Goal: Information Seeking & Learning: Learn about a topic

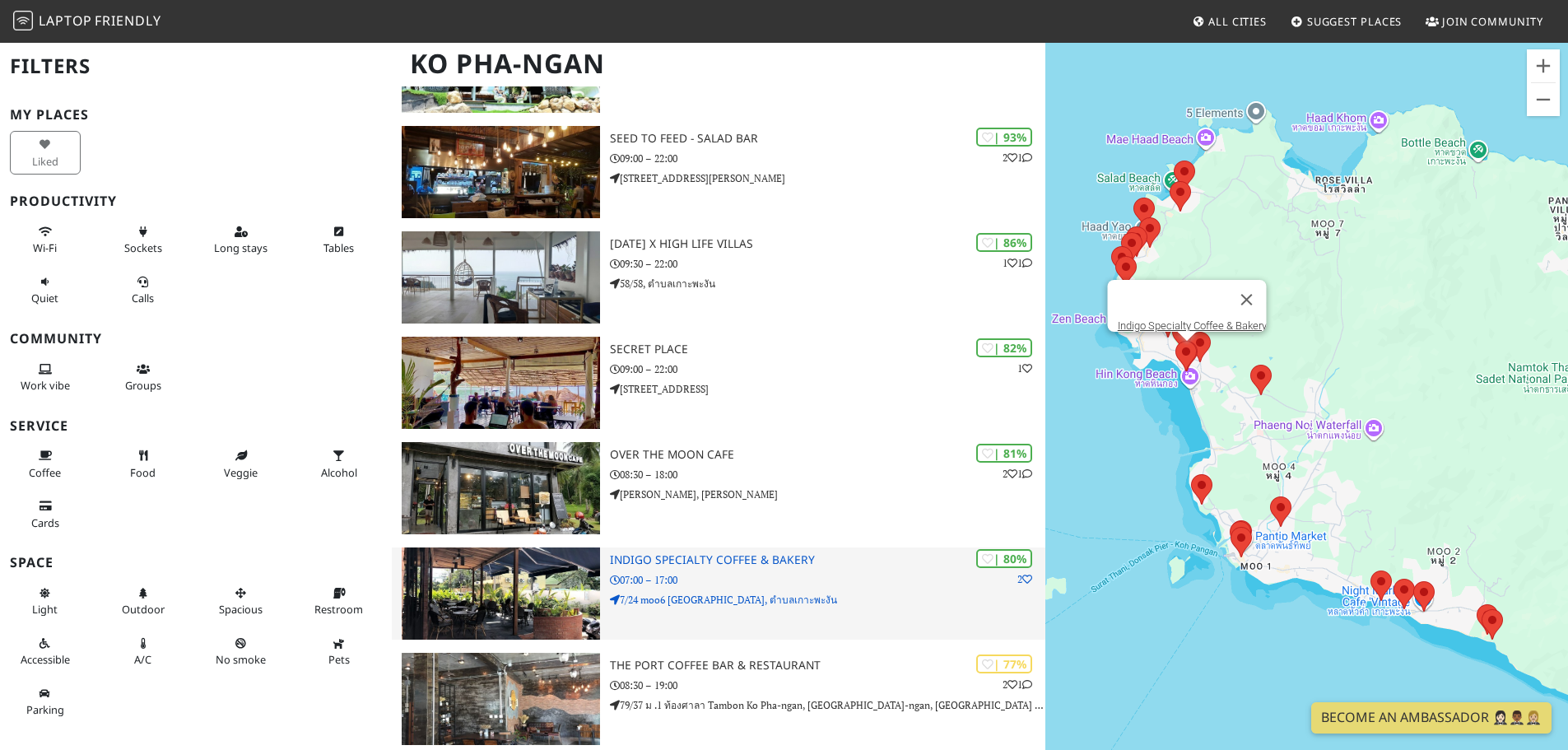
scroll to position [494, 0]
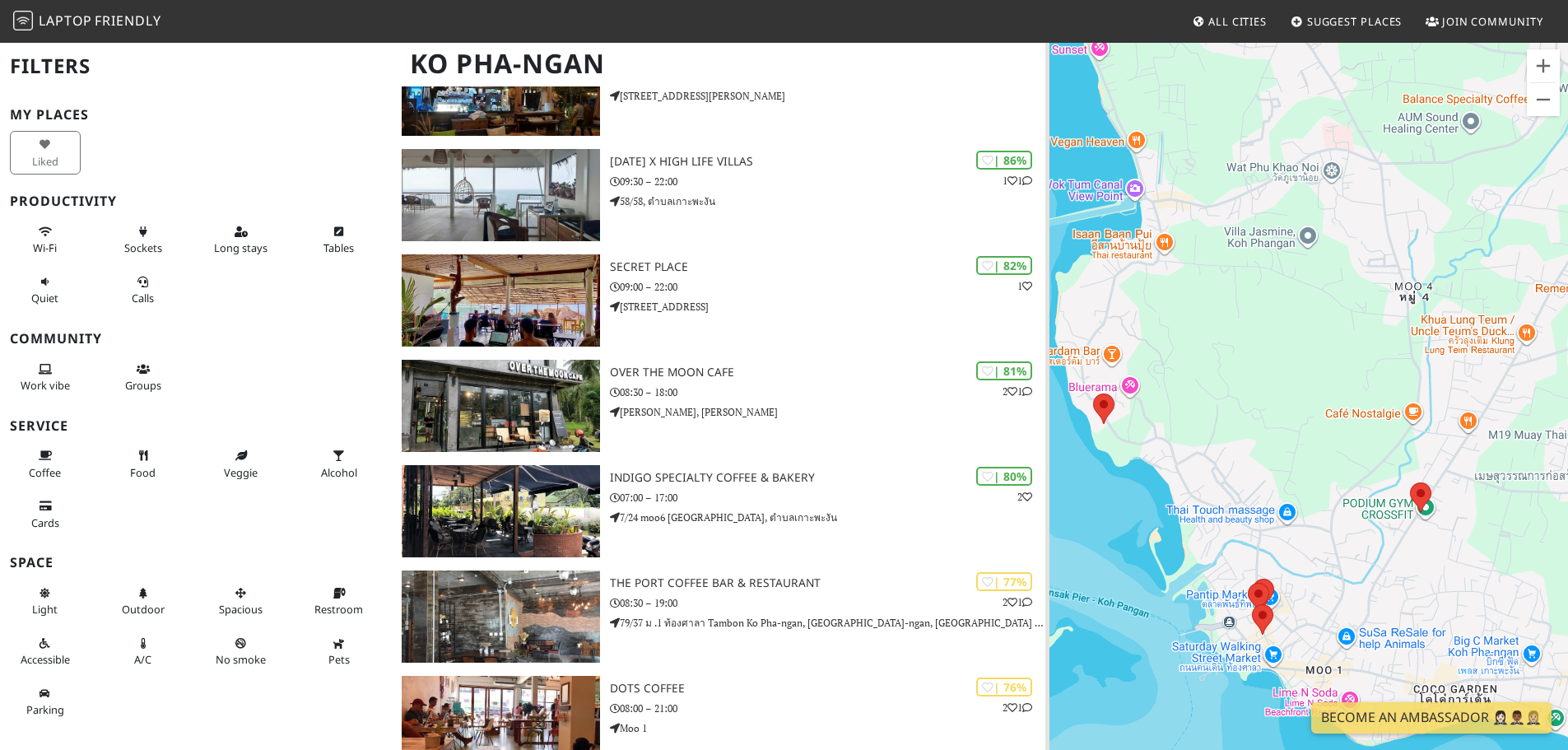
drag, startPoint x: 1234, startPoint y: 386, endPoint x: 1249, endPoint y: 279, distance: 108.0
click at [1249, 279] on div at bounding box center [1306, 416] width 523 height 750
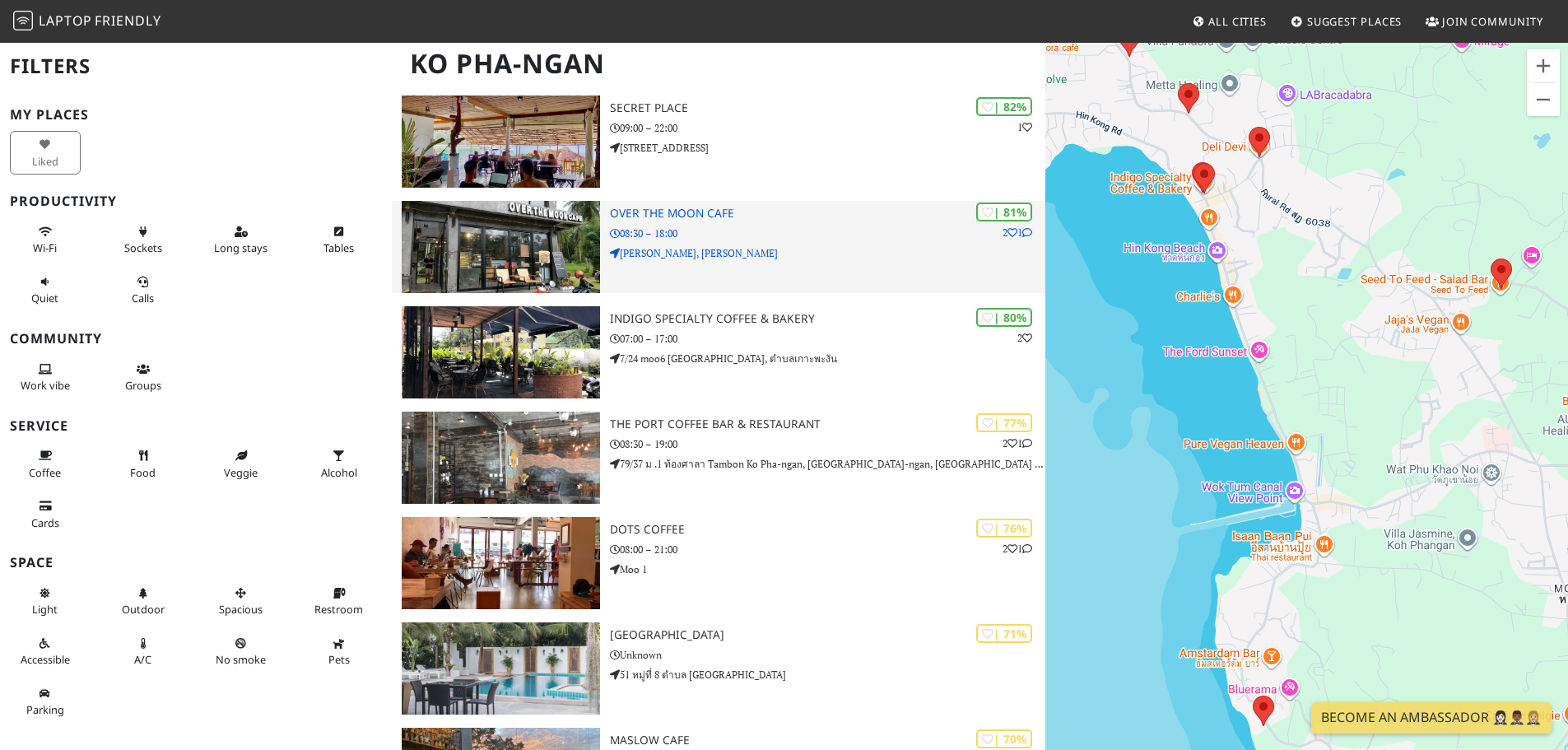
scroll to position [659, 0]
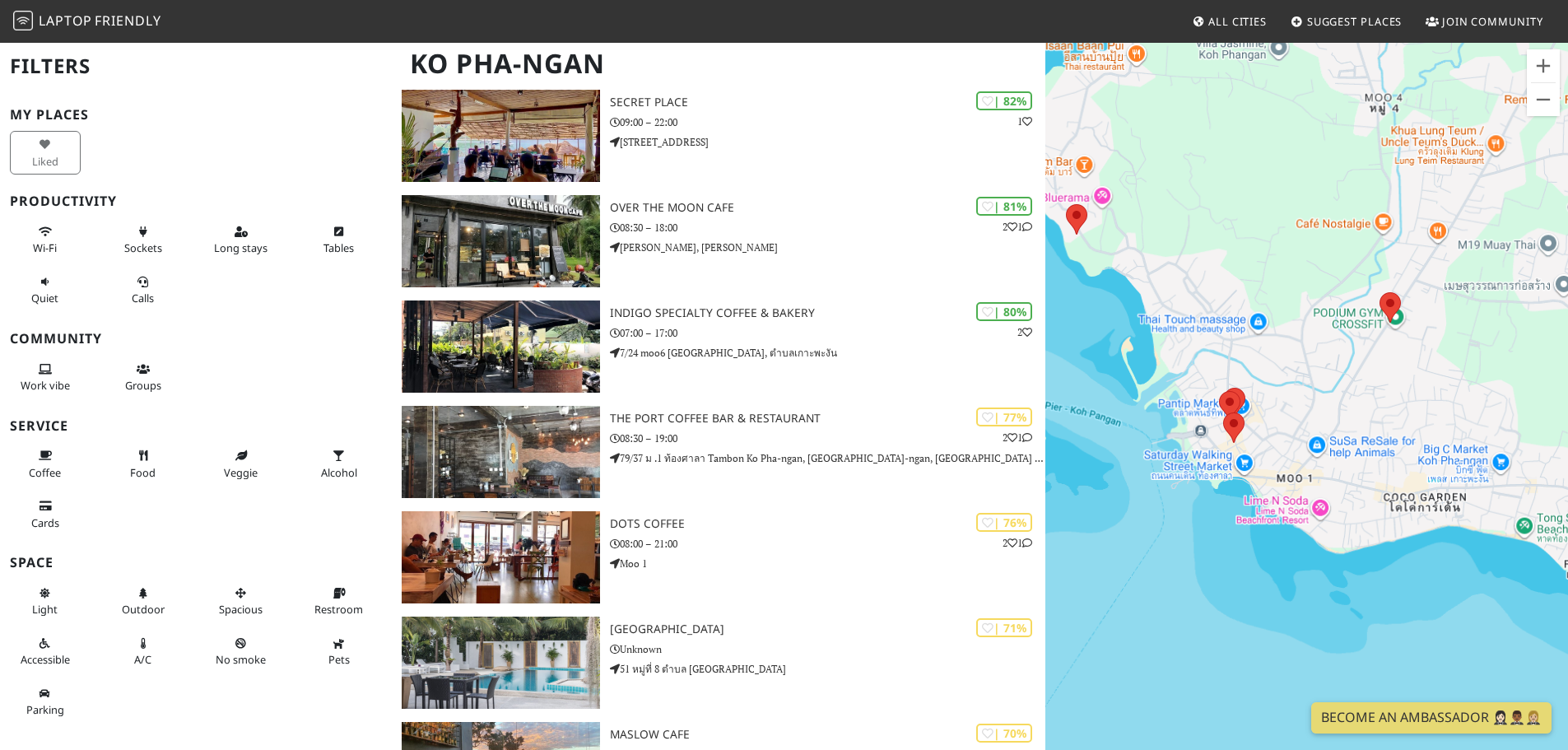
drag, startPoint x: 1338, startPoint y: 494, endPoint x: 1163, endPoint y: 231, distance: 315.9
click at [1163, 231] on div at bounding box center [1306, 416] width 523 height 750
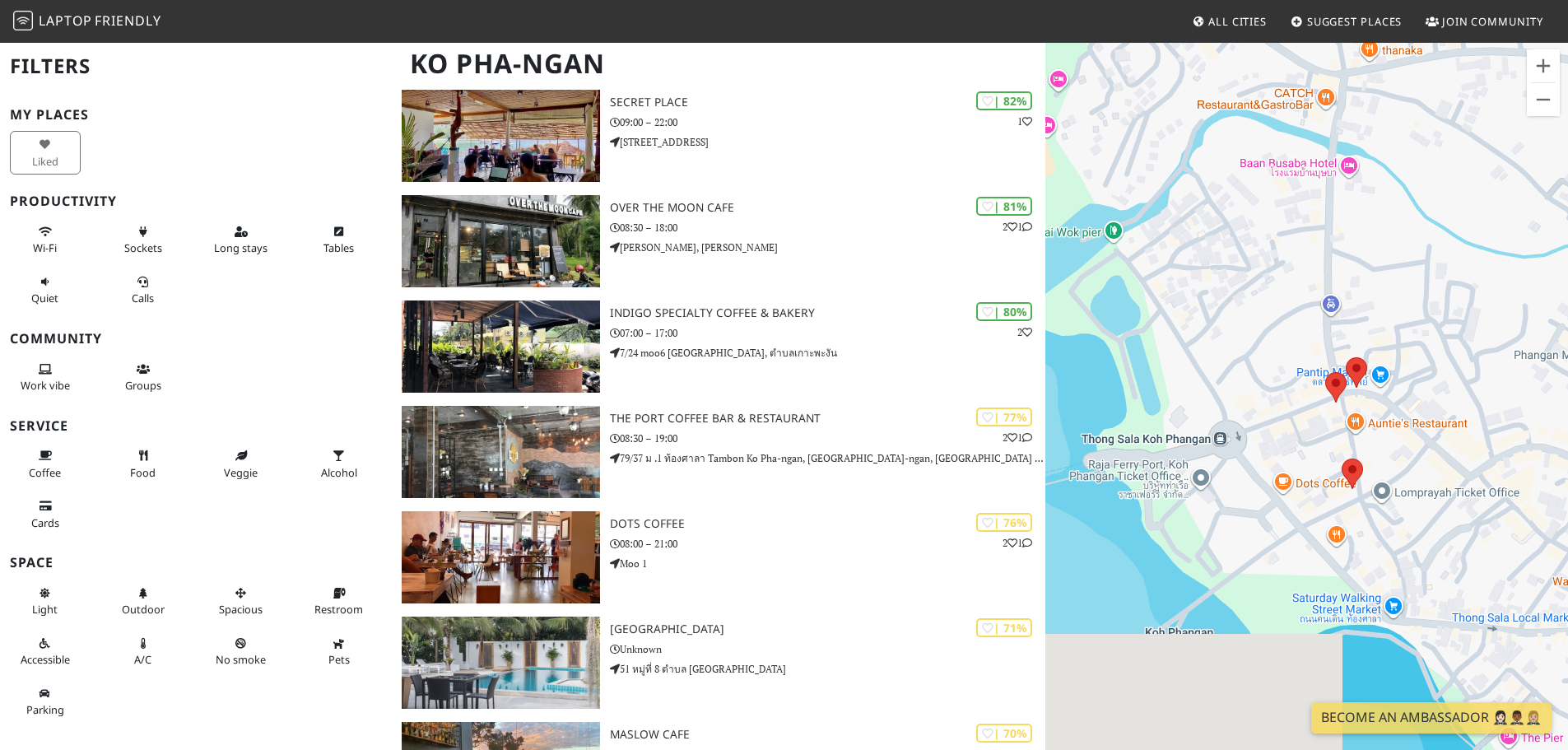
drag, startPoint x: 1247, startPoint y: 434, endPoint x: 1309, endPoint y: 244, distance: 199.9
click at [1309, 244] on div at bounding box center [1306, 416] width 523 height 750
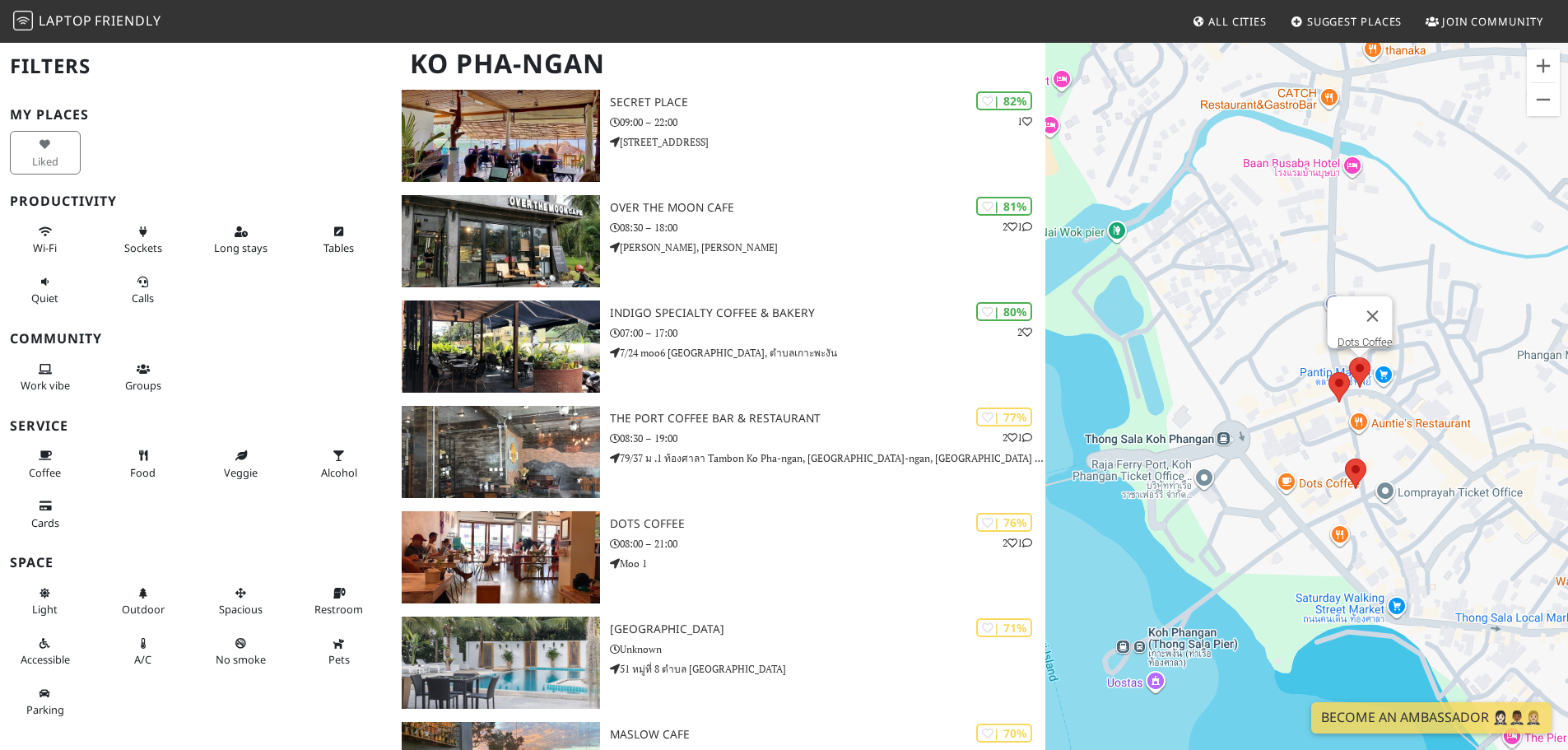
click at [1349, 358] on area at bounding box center [1349, 358] width 0 height 0
click at [1329, 373] on area at bounding box center [1329, 373] width 0 height 0
click at [1346, 459] on area at bounding box center [1346, 459] width 0 height 0
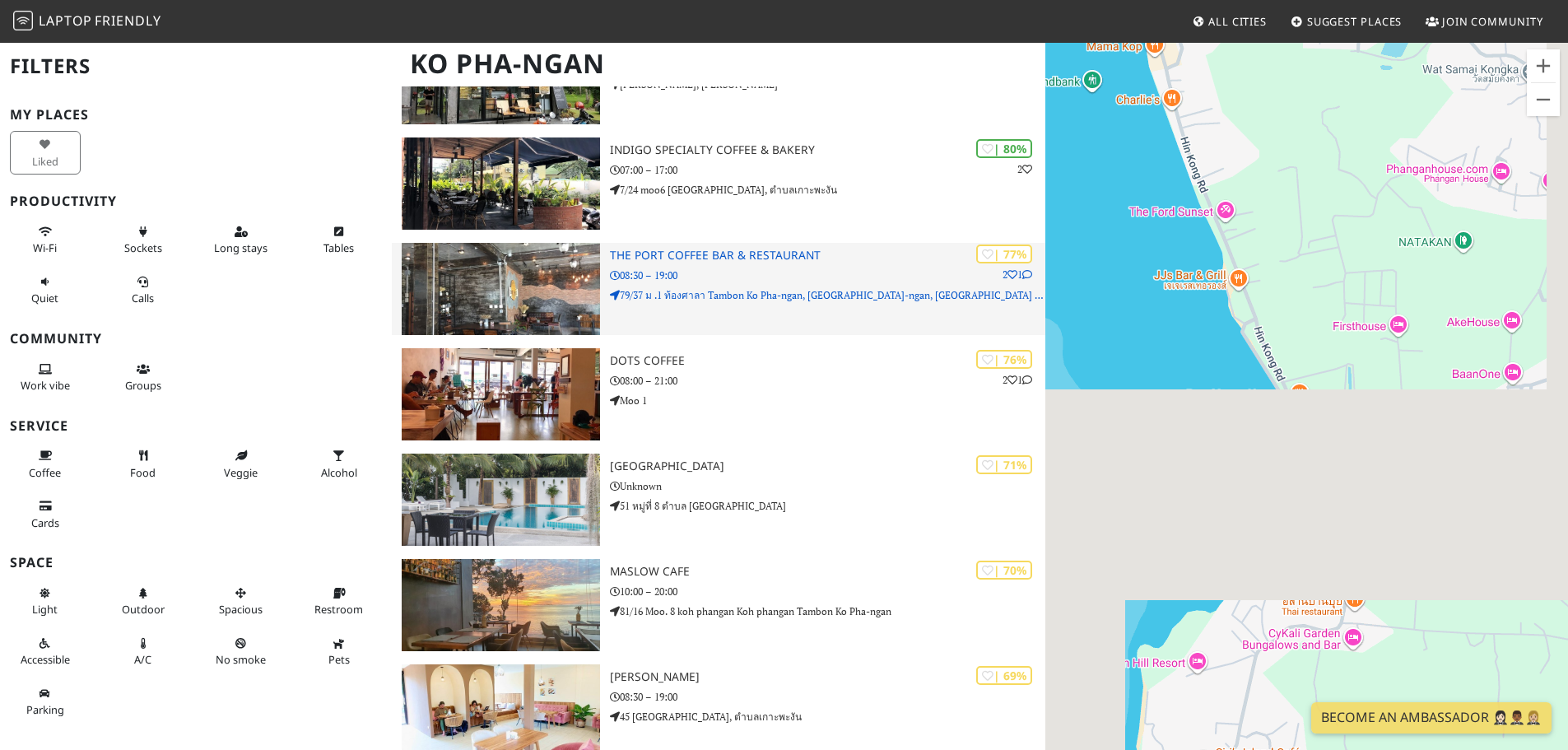
scroll to position [823, 0]
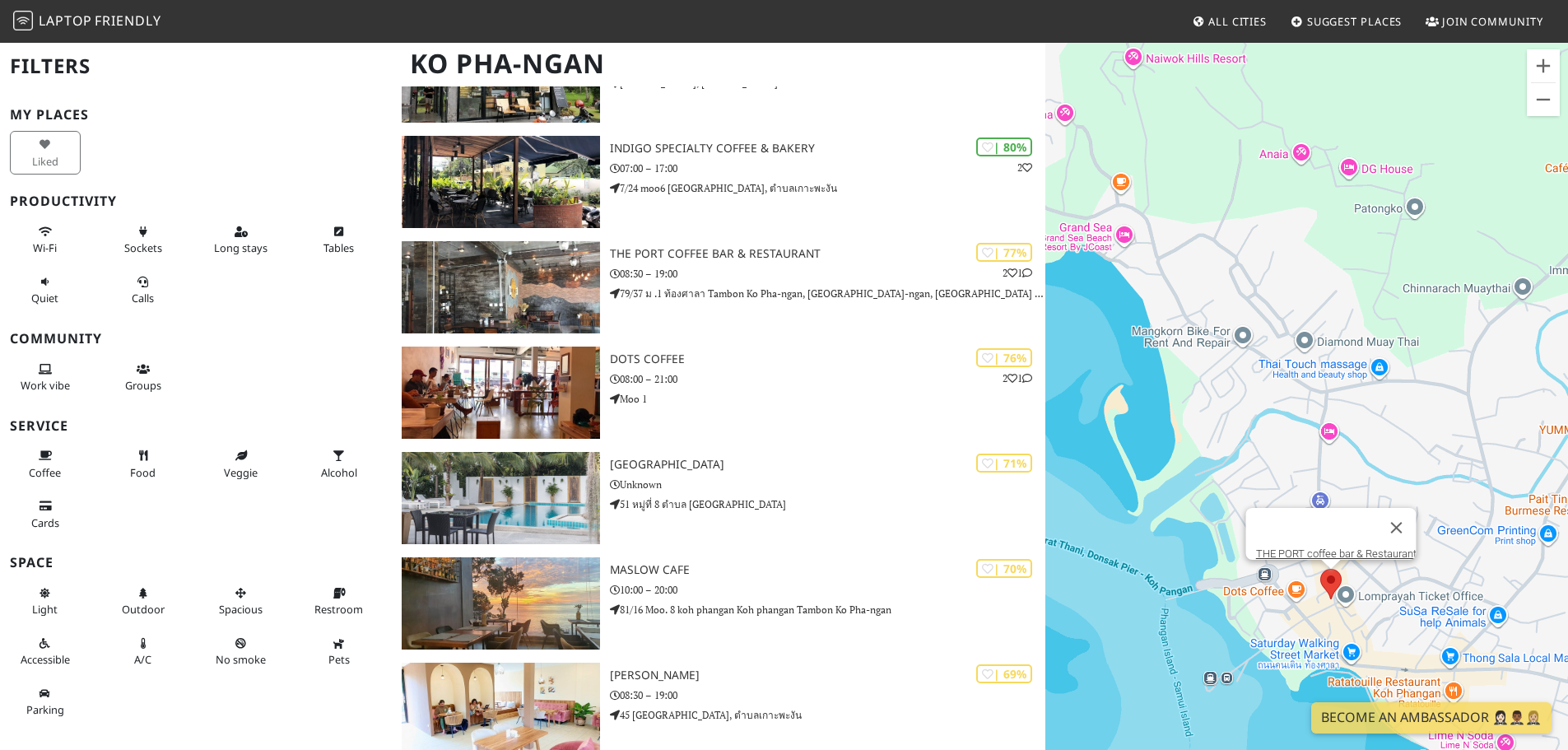
drag, startPoint x: 1179, startPoint y: 534, endPoint x: 1087, endPoint y: 402, distance: 160.9
click at [1087, 402] on div "THE PORT coffee bar & Restaurant" at bounding box center [1306, 416] width 523 height 750
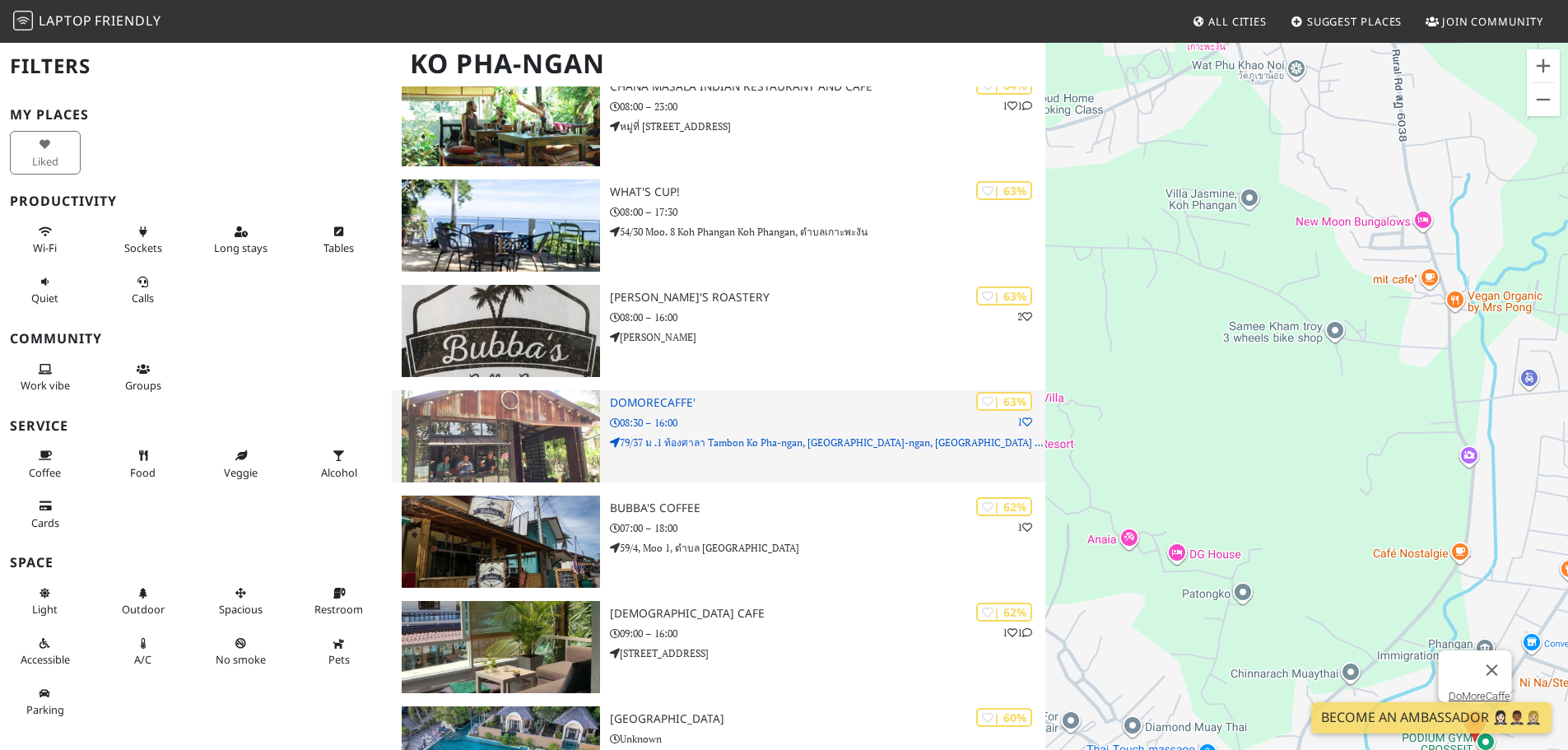
scroll to position [1730, 0]
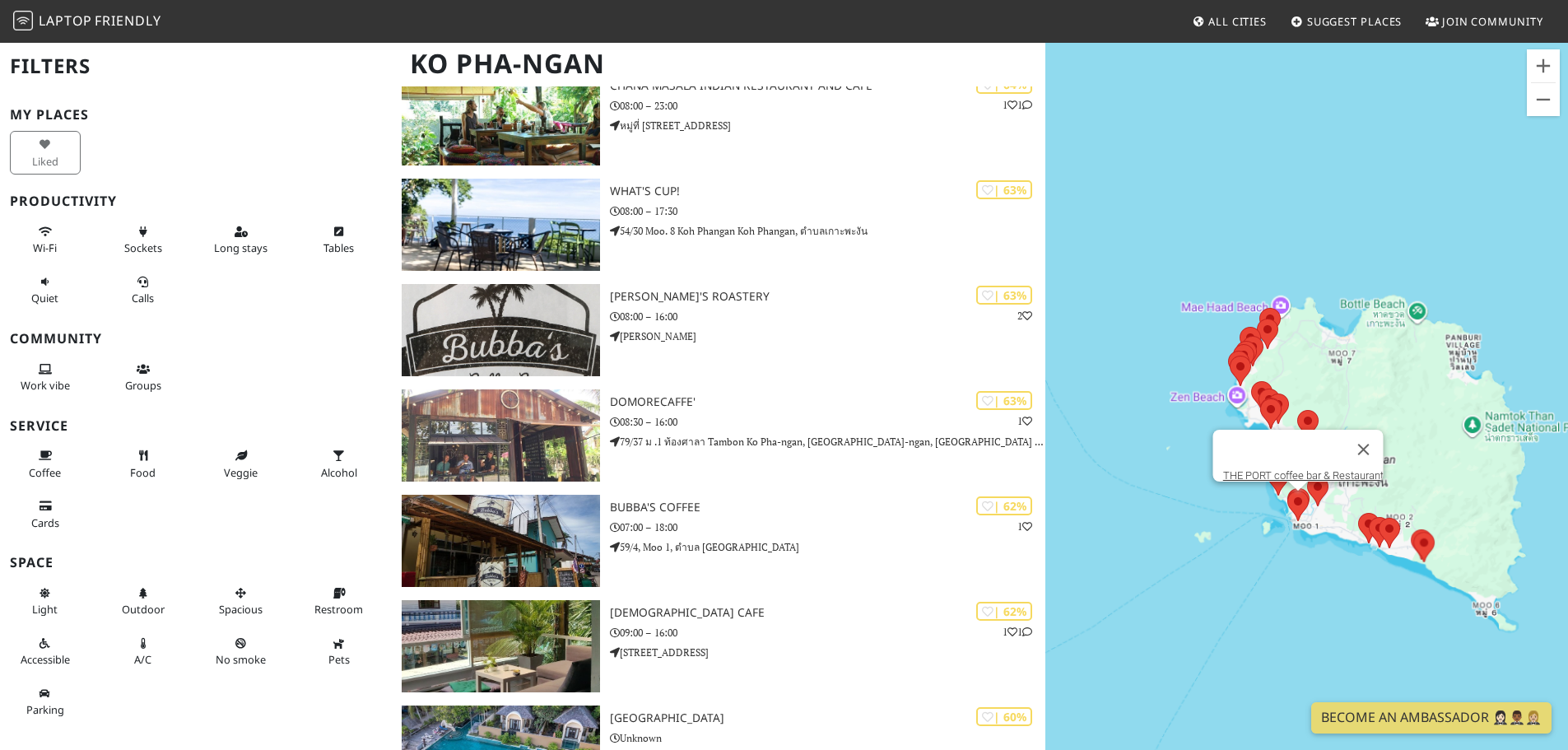
drag, startPoint x: 1176, startPoint y: 530, endPoint x: 1288, endPoint y: 568, distance: 118.3
click at [1288, 568] on div "THE PORT coffee bar & Restaurant" at bounding box center [1306, 416] width 523 height 750
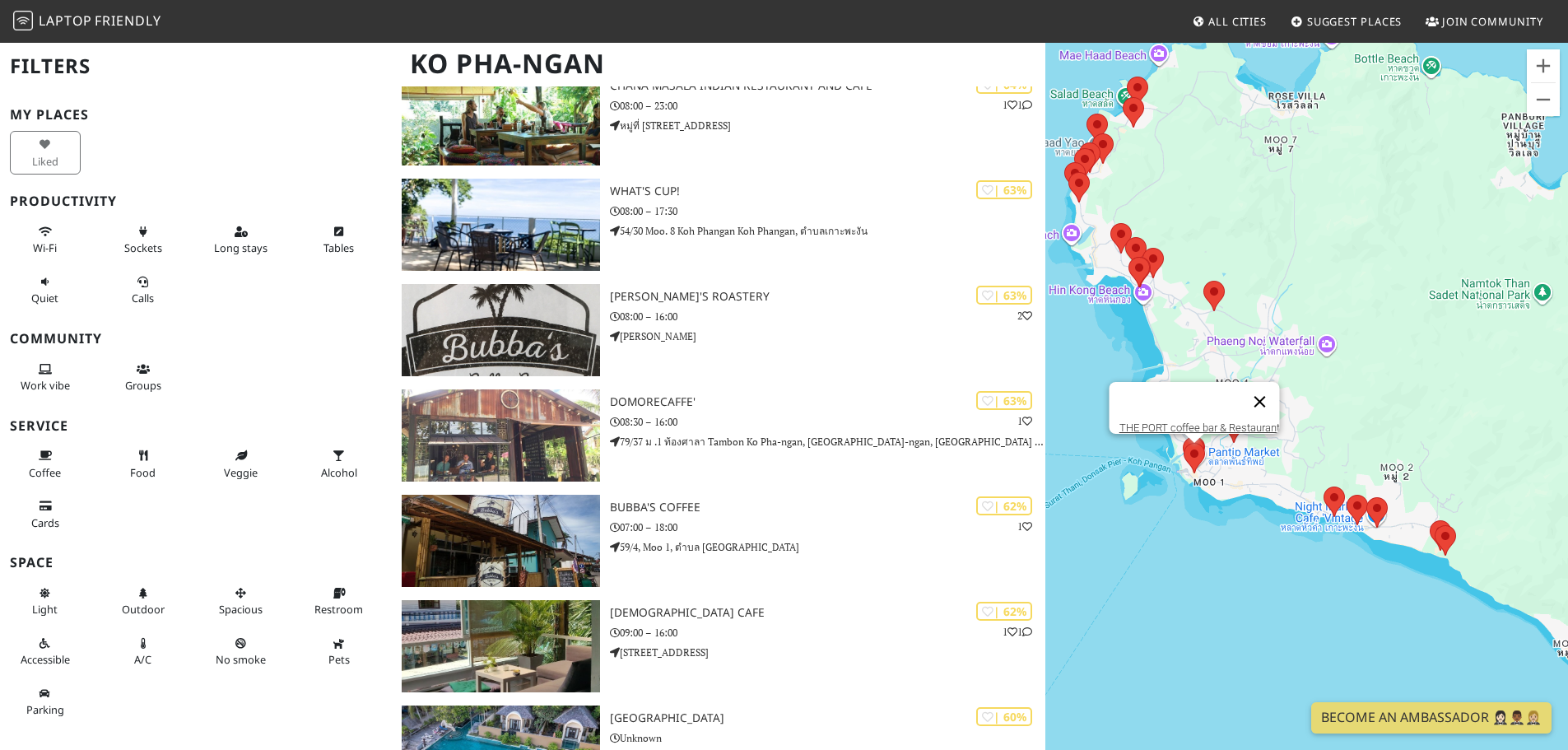
click at [1271, 389] on button "Close" at bounding box center [1259, 402] width 39 height 39
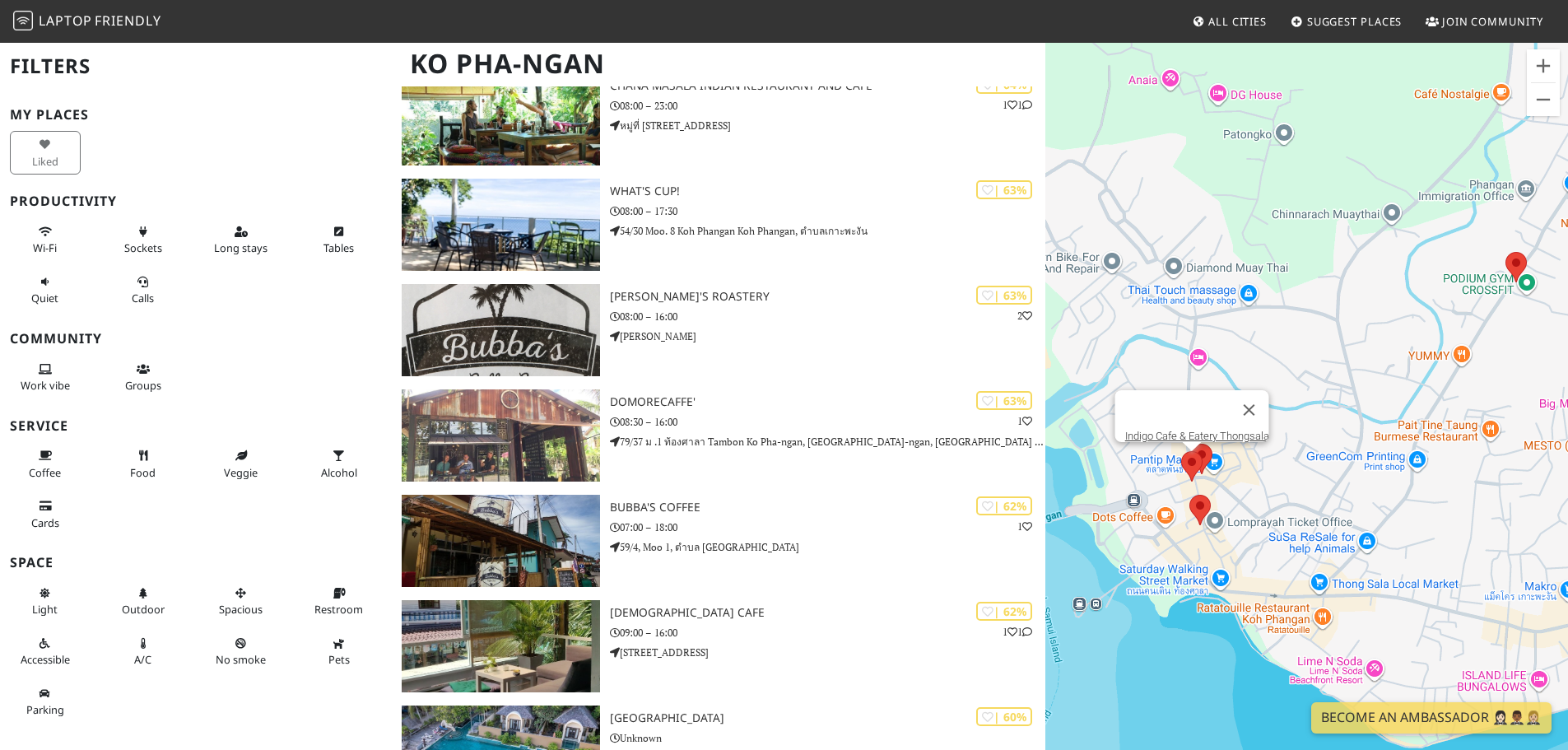
click at [1181, 452] on area at bounding box center [1181, 452] width 0 height 0
click at [1203, 430] on link "Indigo Cafe & Eatery Thongsala" at bounding box center [1197, 436] width 145 height 12
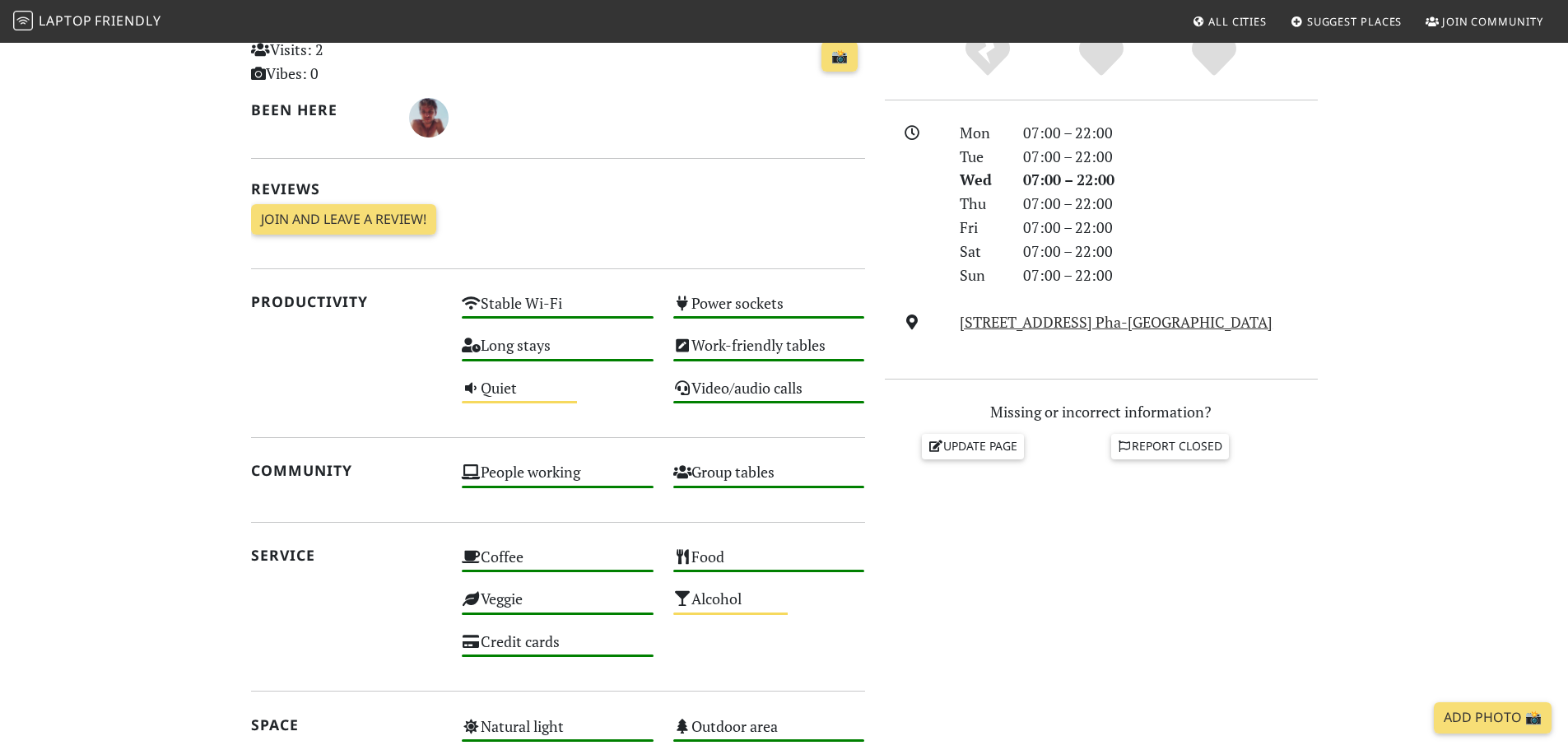
scroll to position [412, 0]
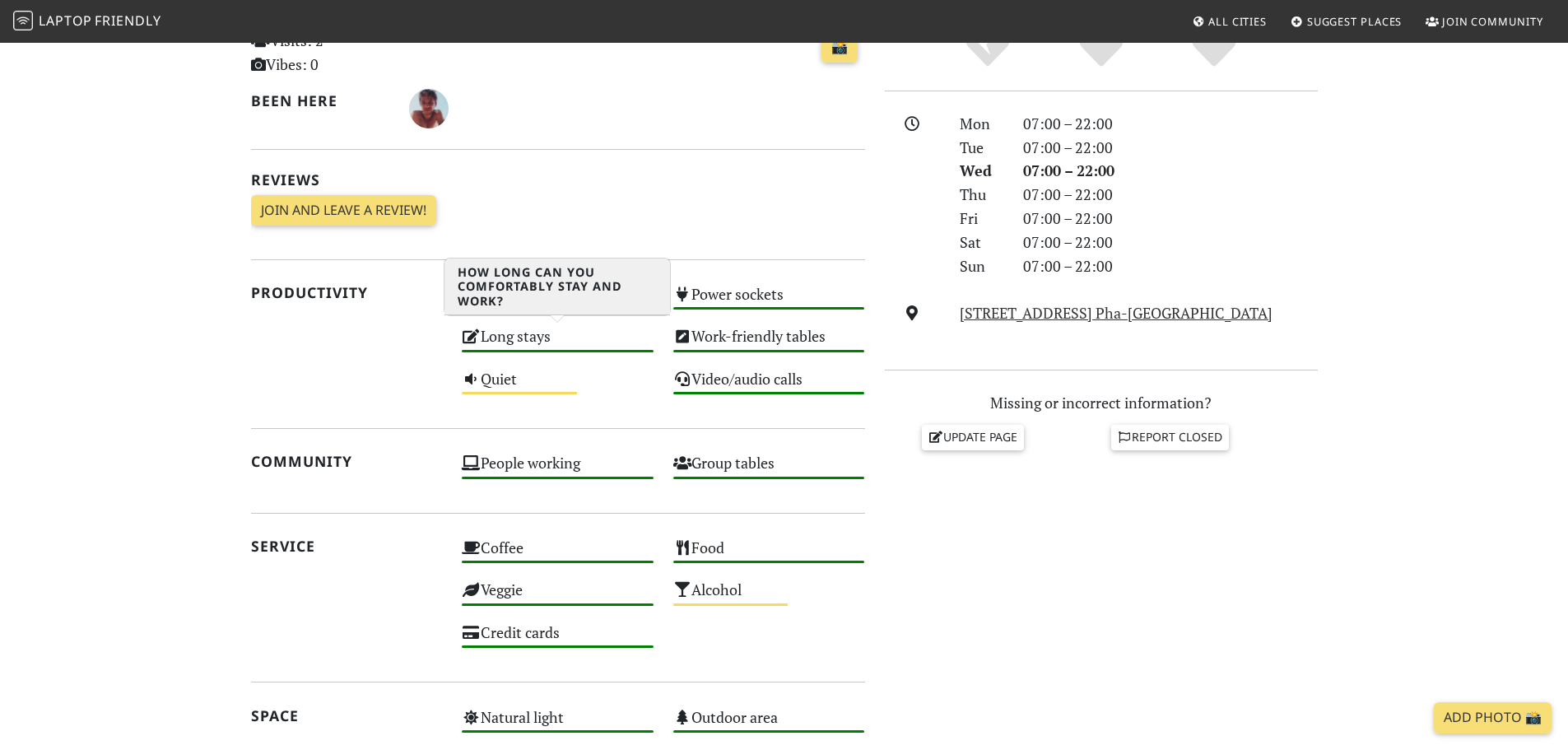
click at [475, 336] on icon at bounding box center [471, 336] width 19 height 15
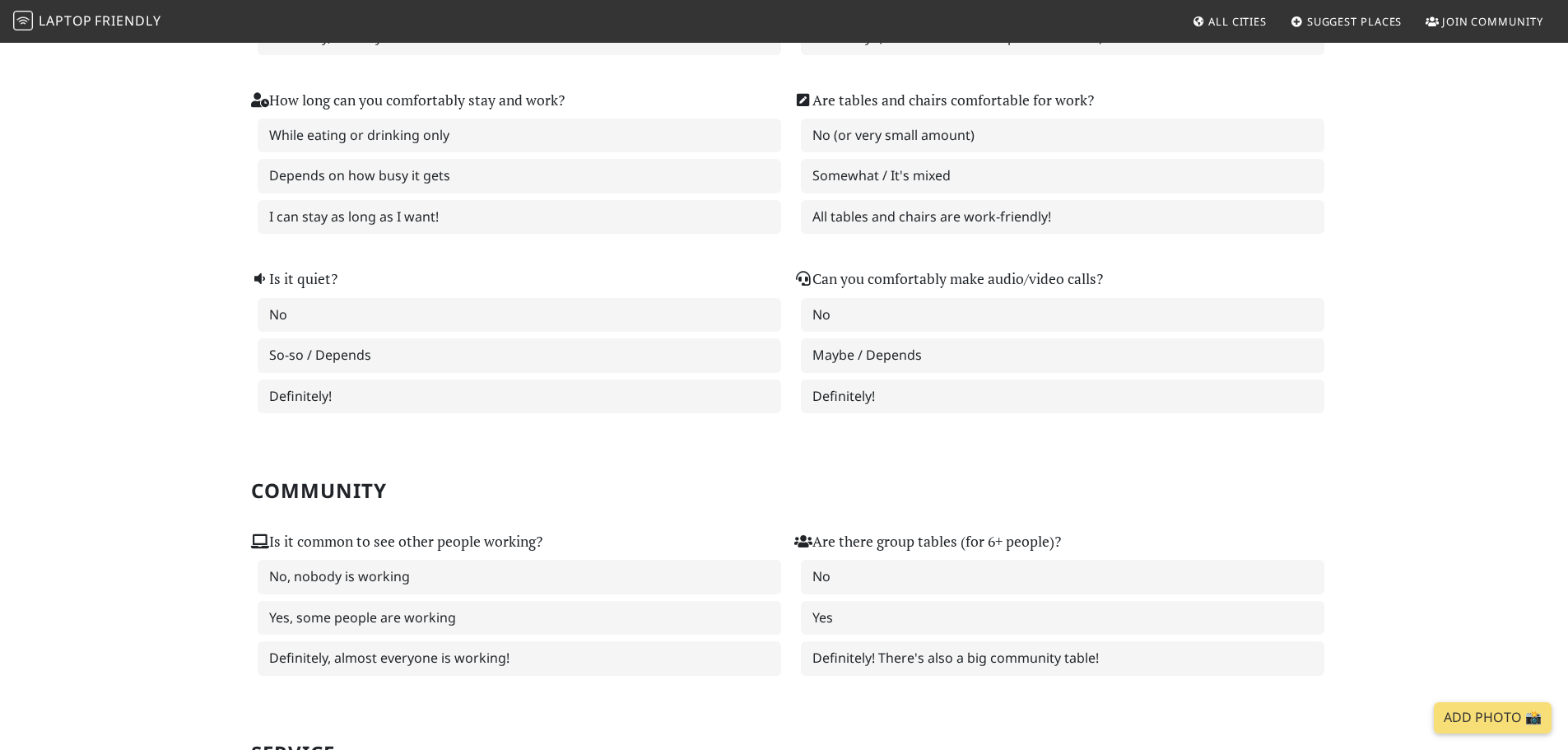
scroll to position [494, 0]
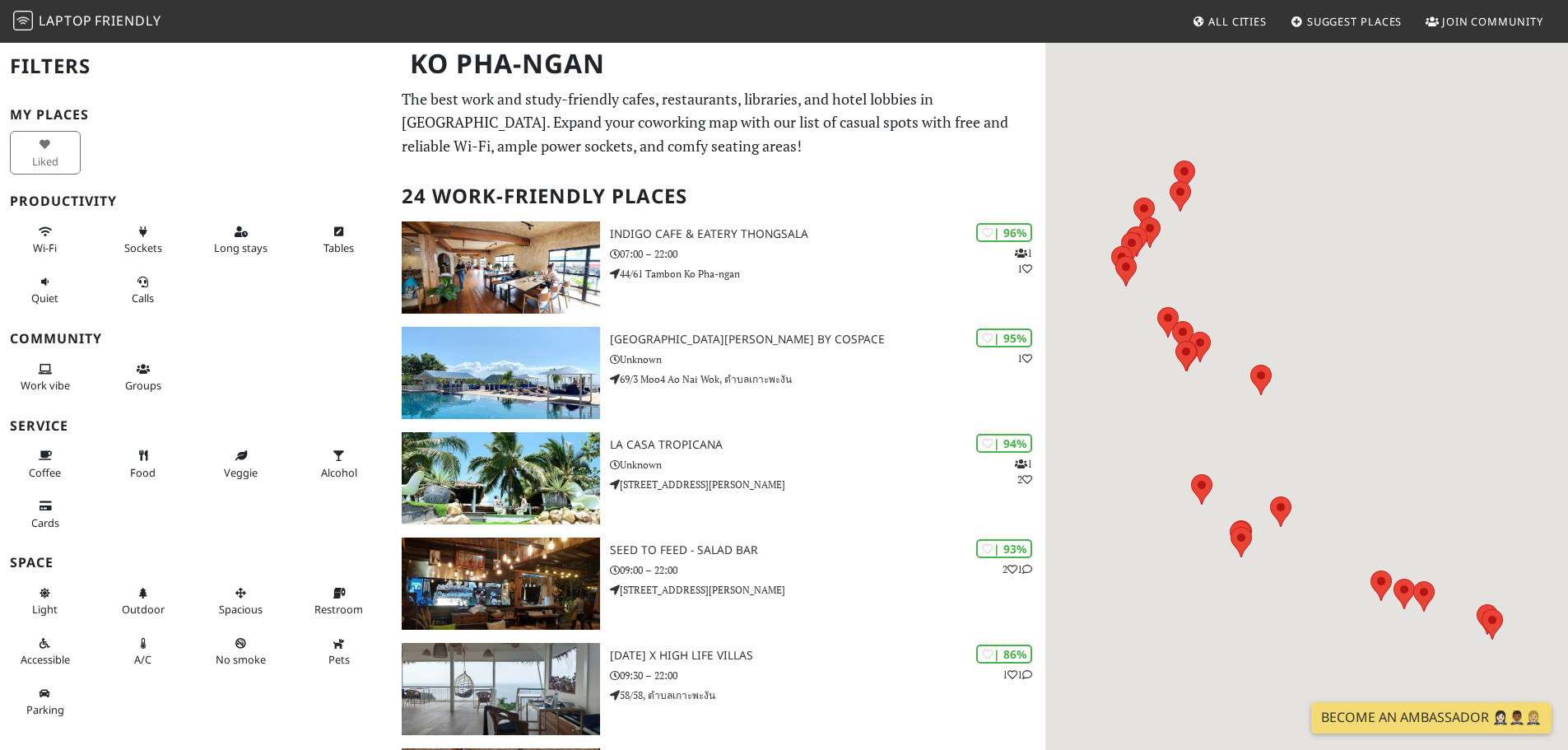
scroll to position [1730, 0]
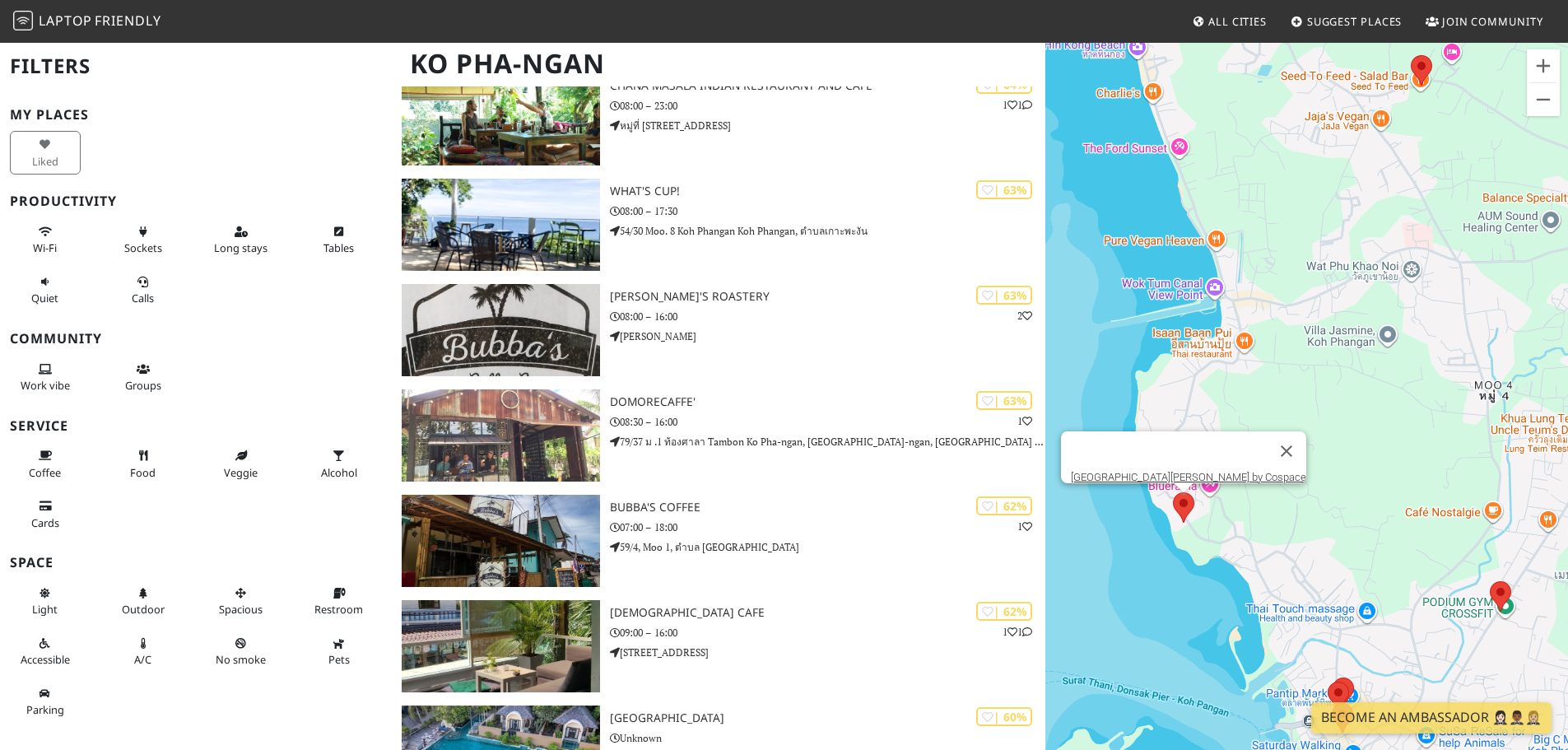
click at [1173, 493] on area at bounding box center [1173, 493] width 0 height 0
click at [1197, 471] on link "[GEOGRAPHIC_DATA][PERSON_NAME] by Cospace" at bounding box center [1189, 477] width 236 height 12
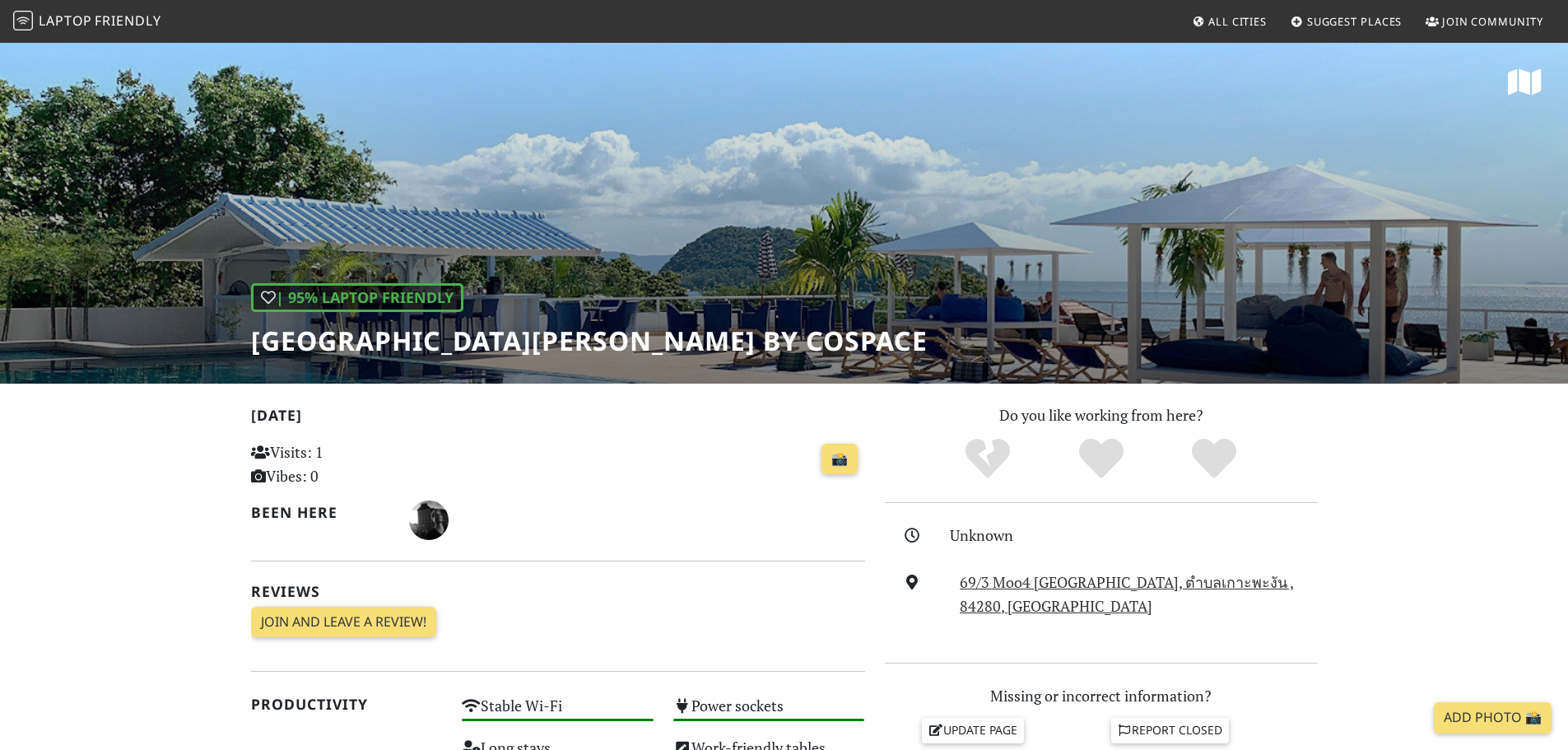
click at [592, 342] on h1 "[GEOGRAPHIC_DATA][PERSON_NAME] by Cospace" at bounding box center [589, 341] width 677 height 31
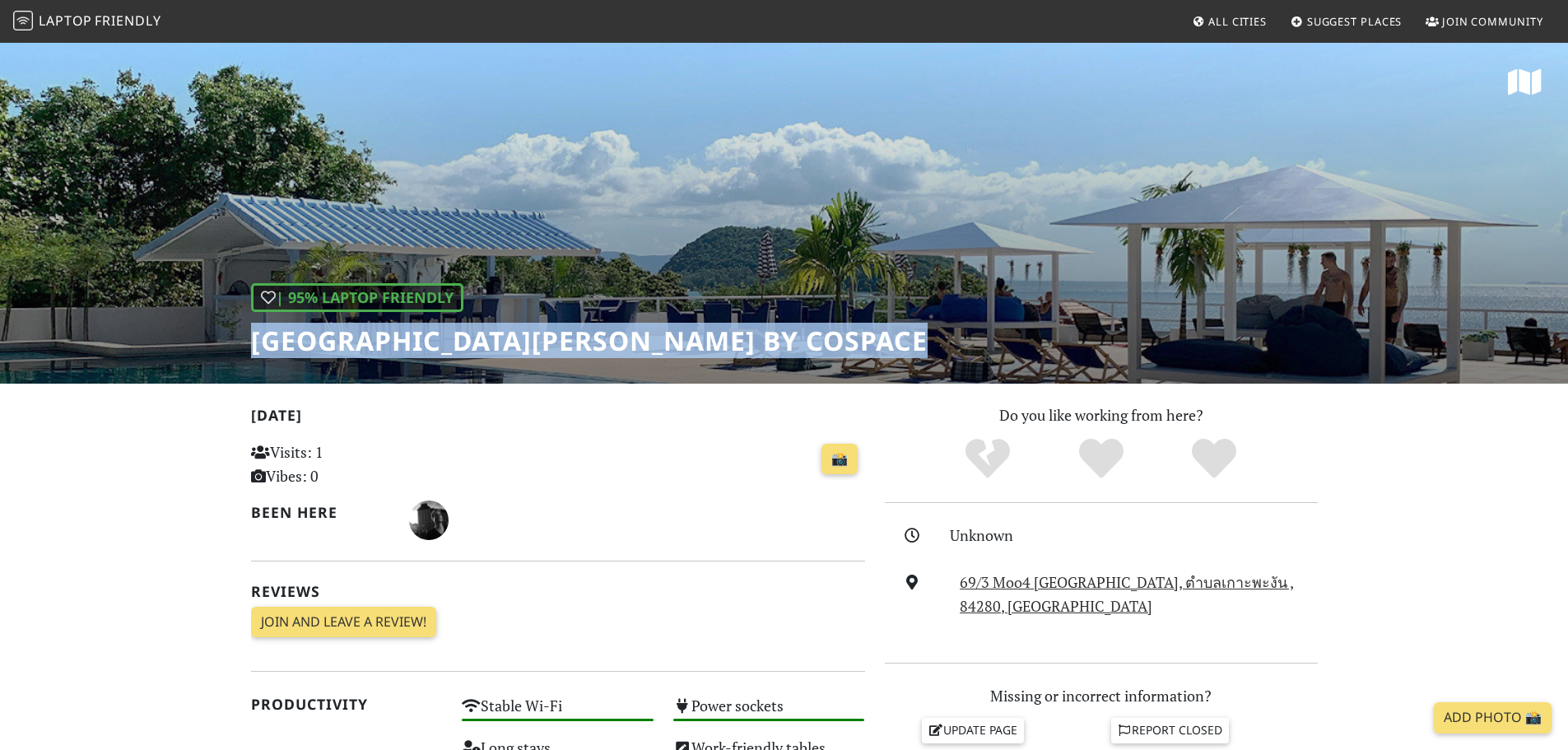
click at [592, 342] on h1 "Baan Jai Dee Resort by Cospace" at bounding box center [589, 341] width 677 height 31
click at [477, 346] on h1 "Baan Jai Dee Resort by Cospace" at bounding box center [589, 341] width 677 height 31
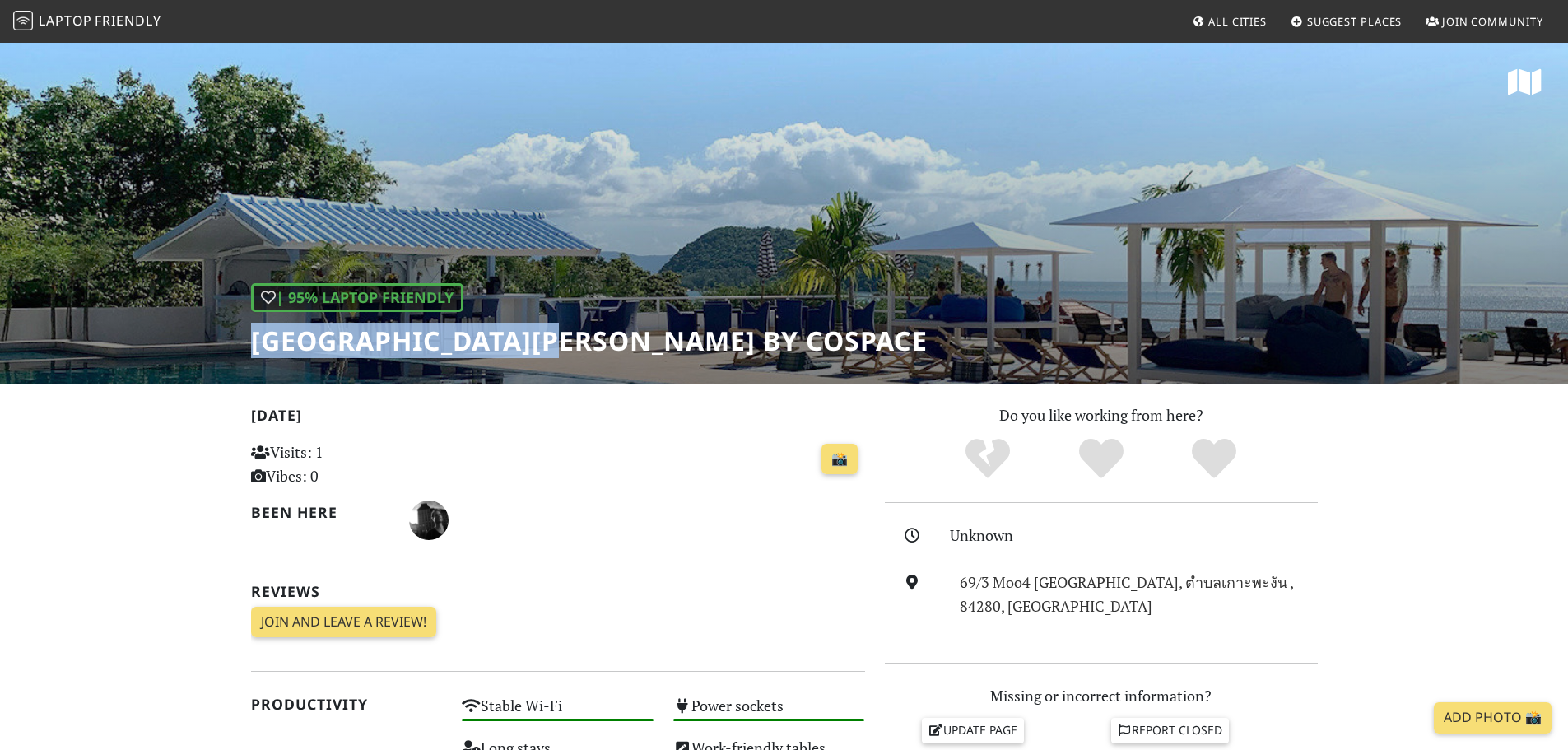
drag, startPoint x: 252, startPoint y: 343, endPoint x: 542, endPoint y: 346, distance: 290.0
click at [542, 346] on h1 "Baan Jai Dee Resort by Cospace" at bounding box center [589, 341] width 677 height 31
copy h1 "Baan Jai Dee Resort"
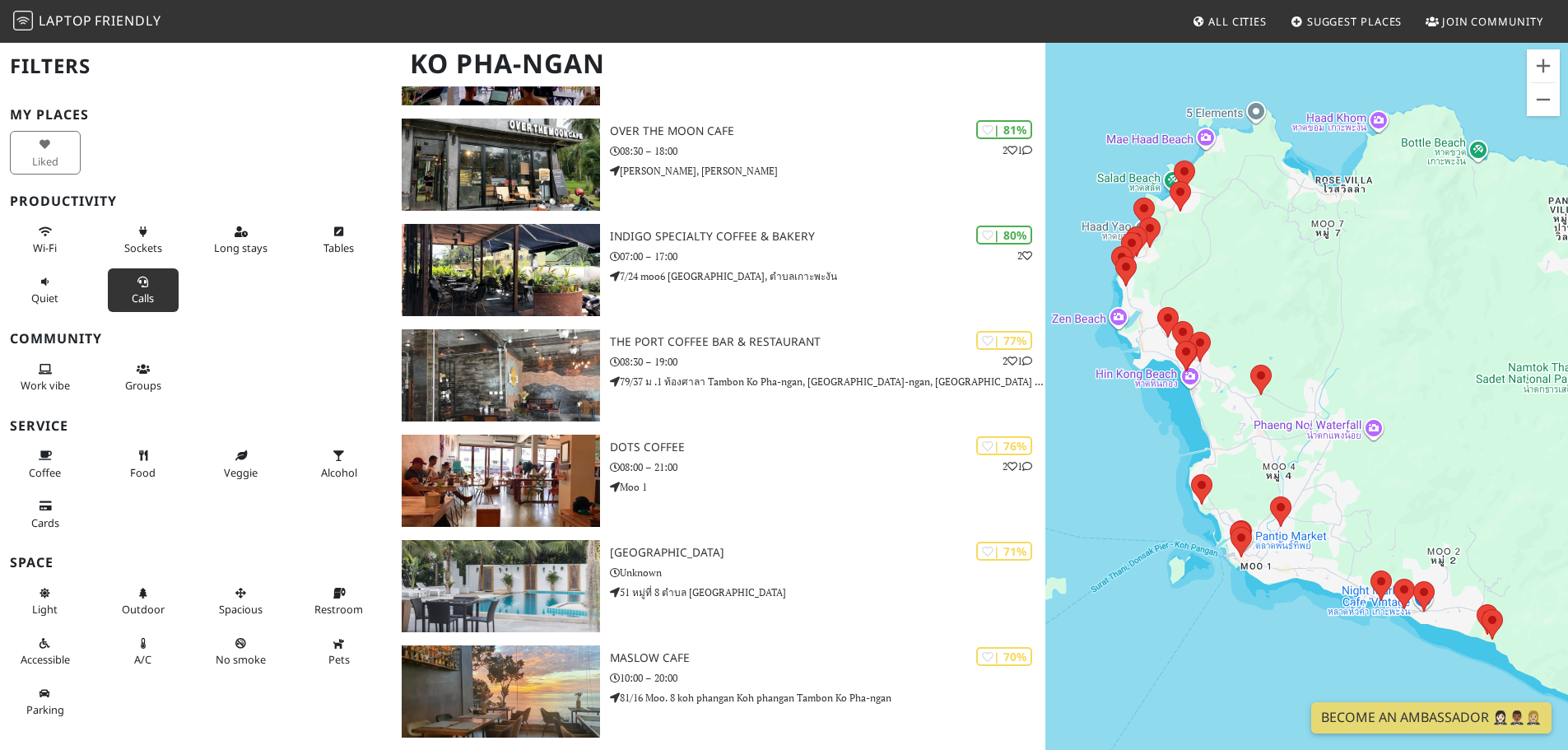
scroll to position [742, 0]
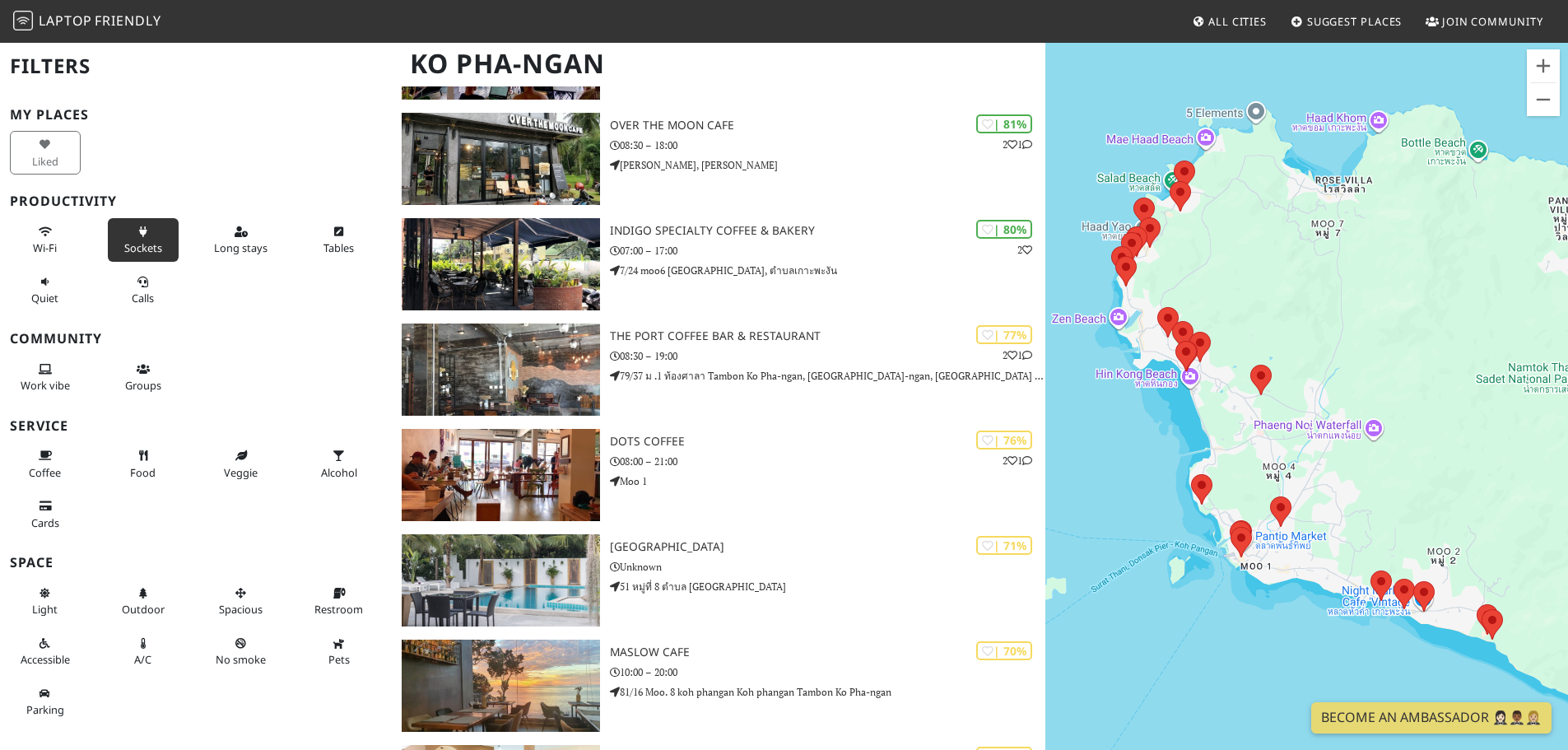
click at [145, 241] on span "Sockets" at bounding box center [143, 248] width 38 height 15
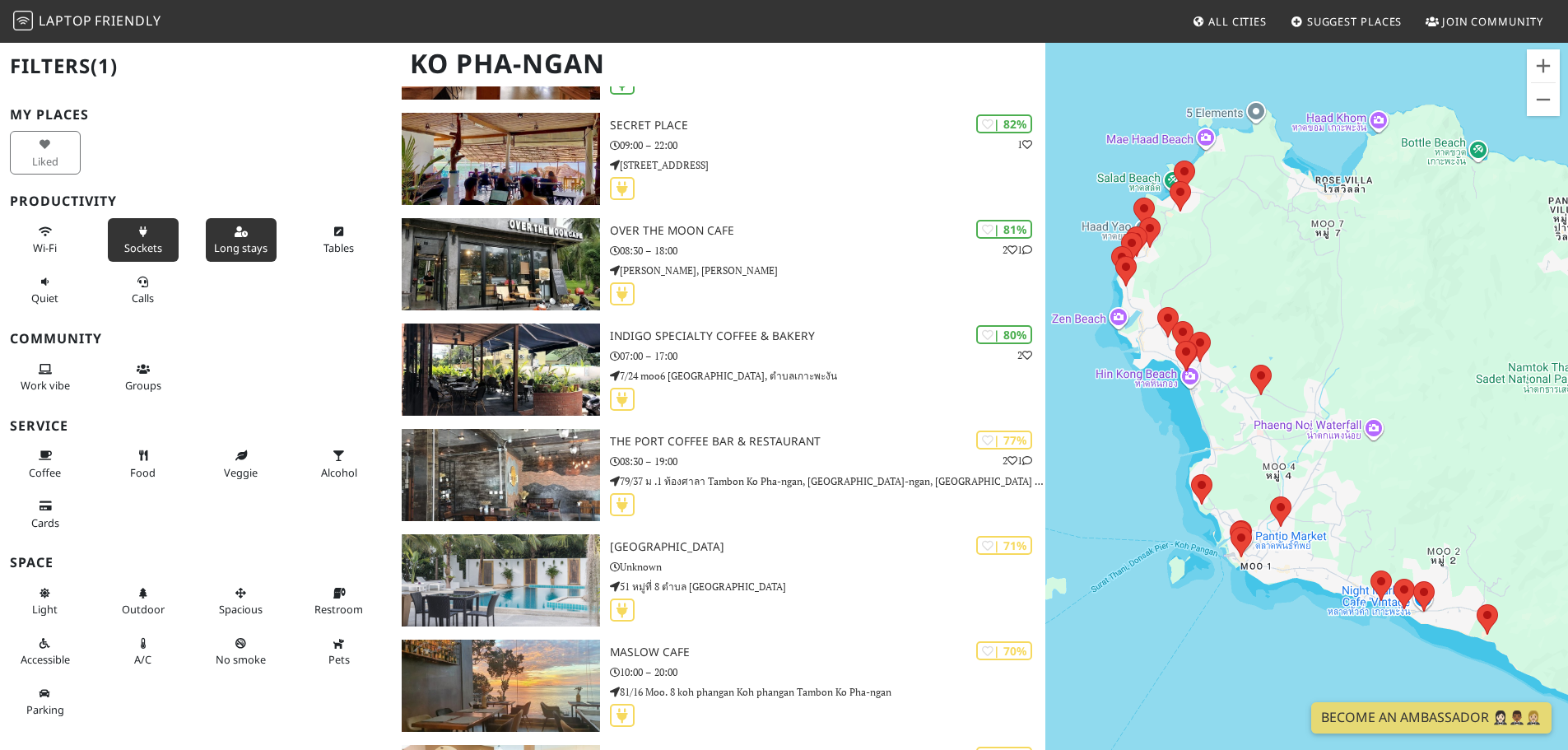
click at [241, 245] on span "Long stays" at bounding box center [240, 248] width 53 height 15
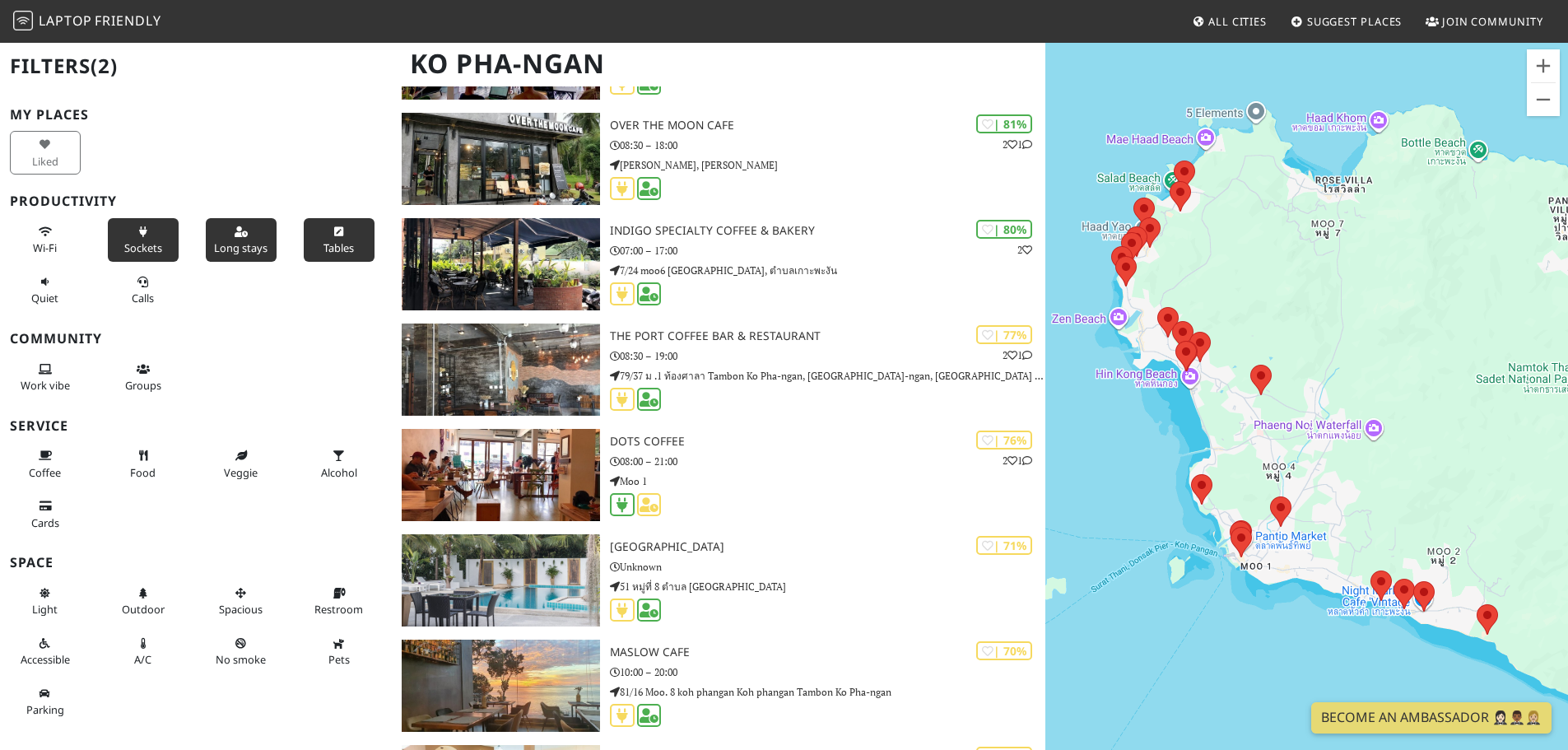
click at [331, 240] on span "Tables" at bounding box center [339, 248] width 30 height 15
click at [40, 373] on icon at bounding box center [45, 370] width 13 height 10
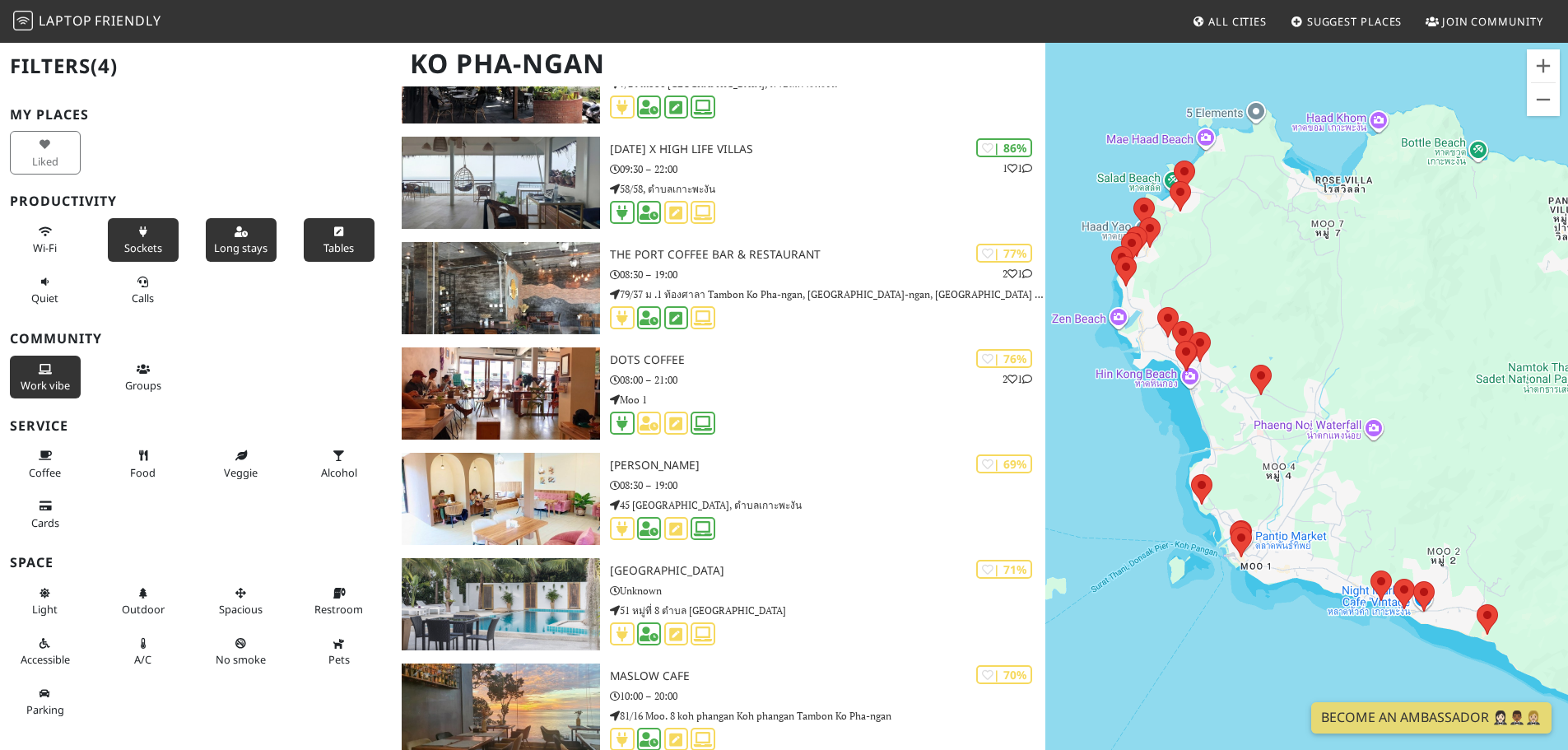
scroll to position [823, 0]
click at [149, 651] on button "A/C" at bounding box center [143, 651] width 70 height 44
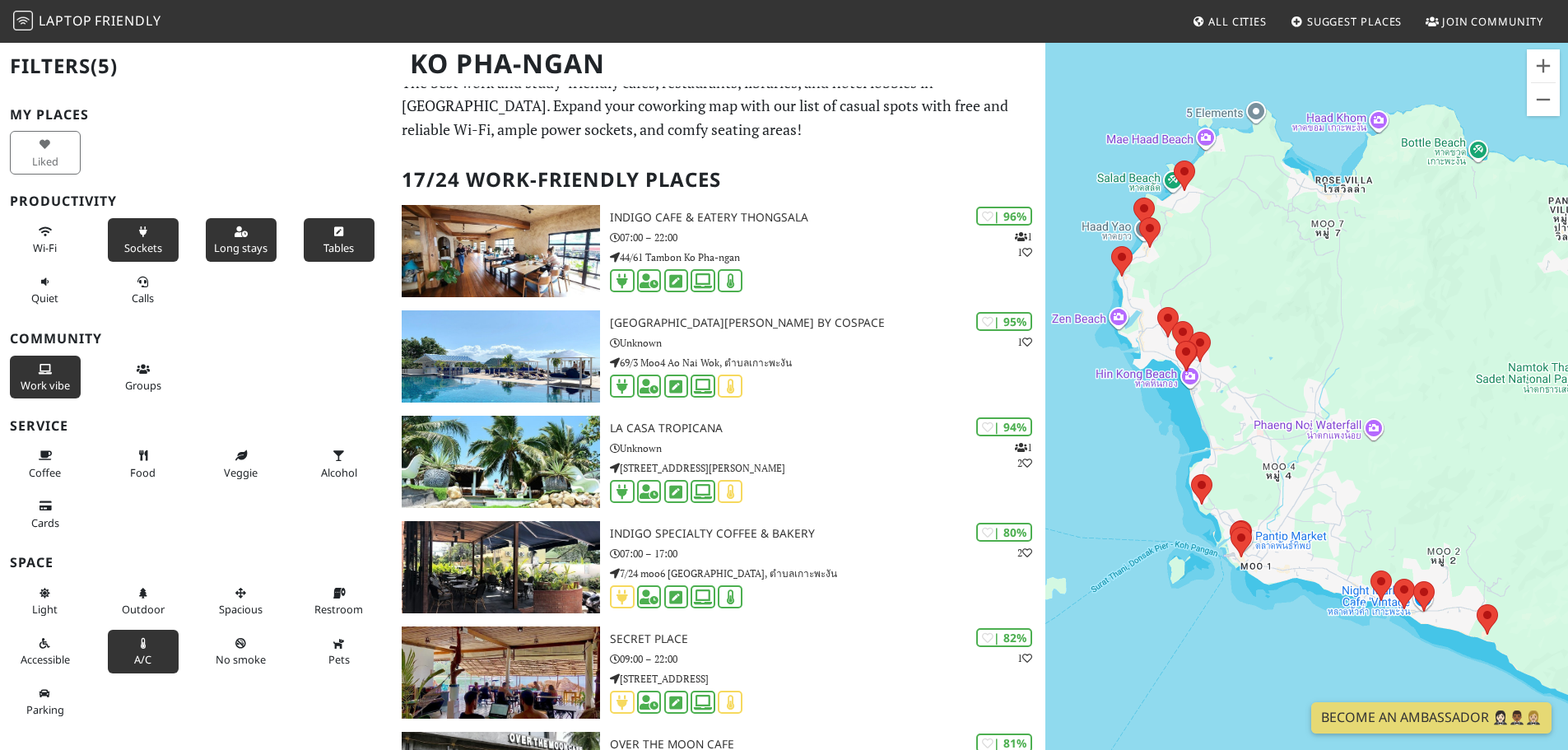
scroll to position [0, 0]
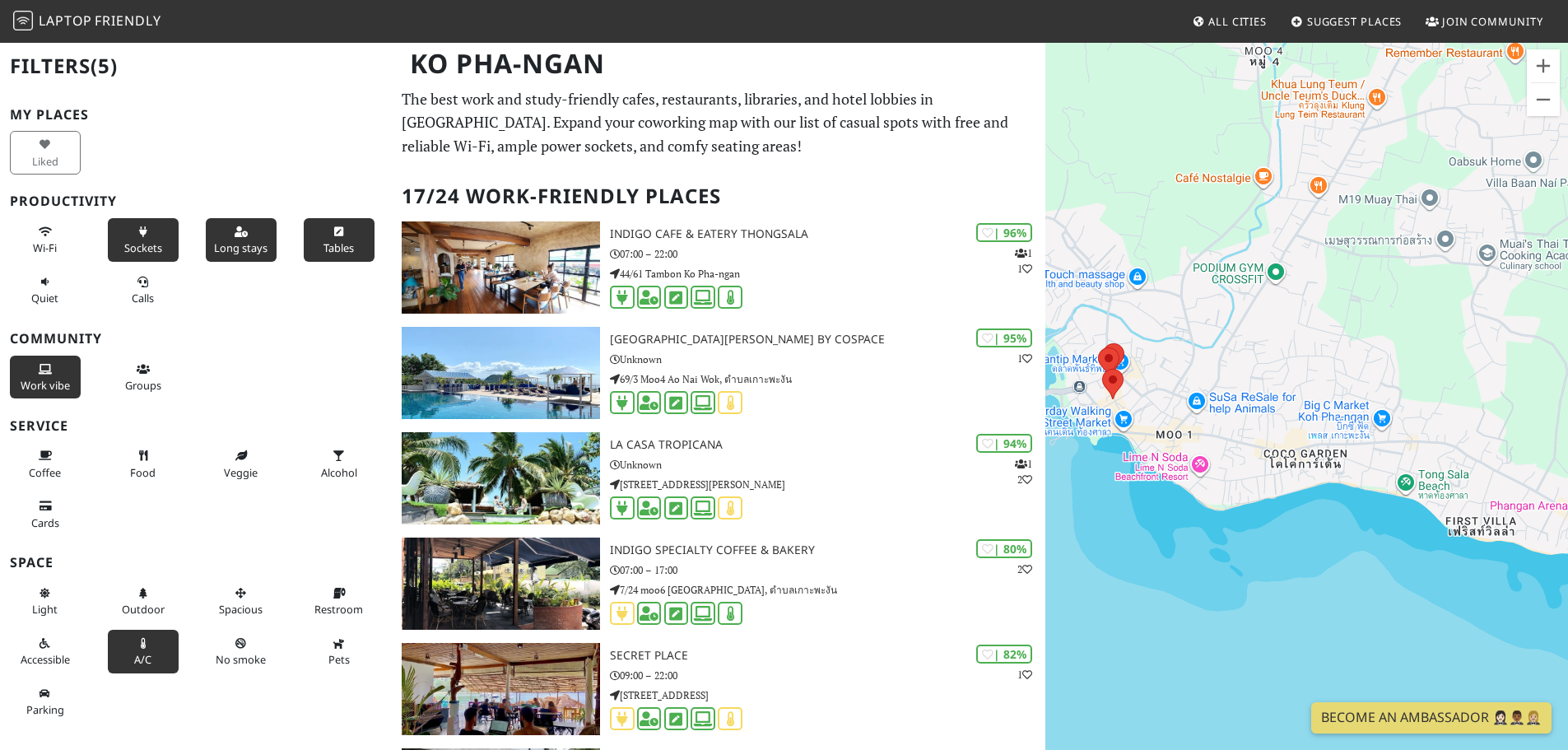
drag, startPoint x: 1184, startPoint y: 545, endPoint x: 1304, endPoint y: 621, distance: 142.0
click at [1304, 621] on div at bounding box center [1306, 416] width 523 height 750
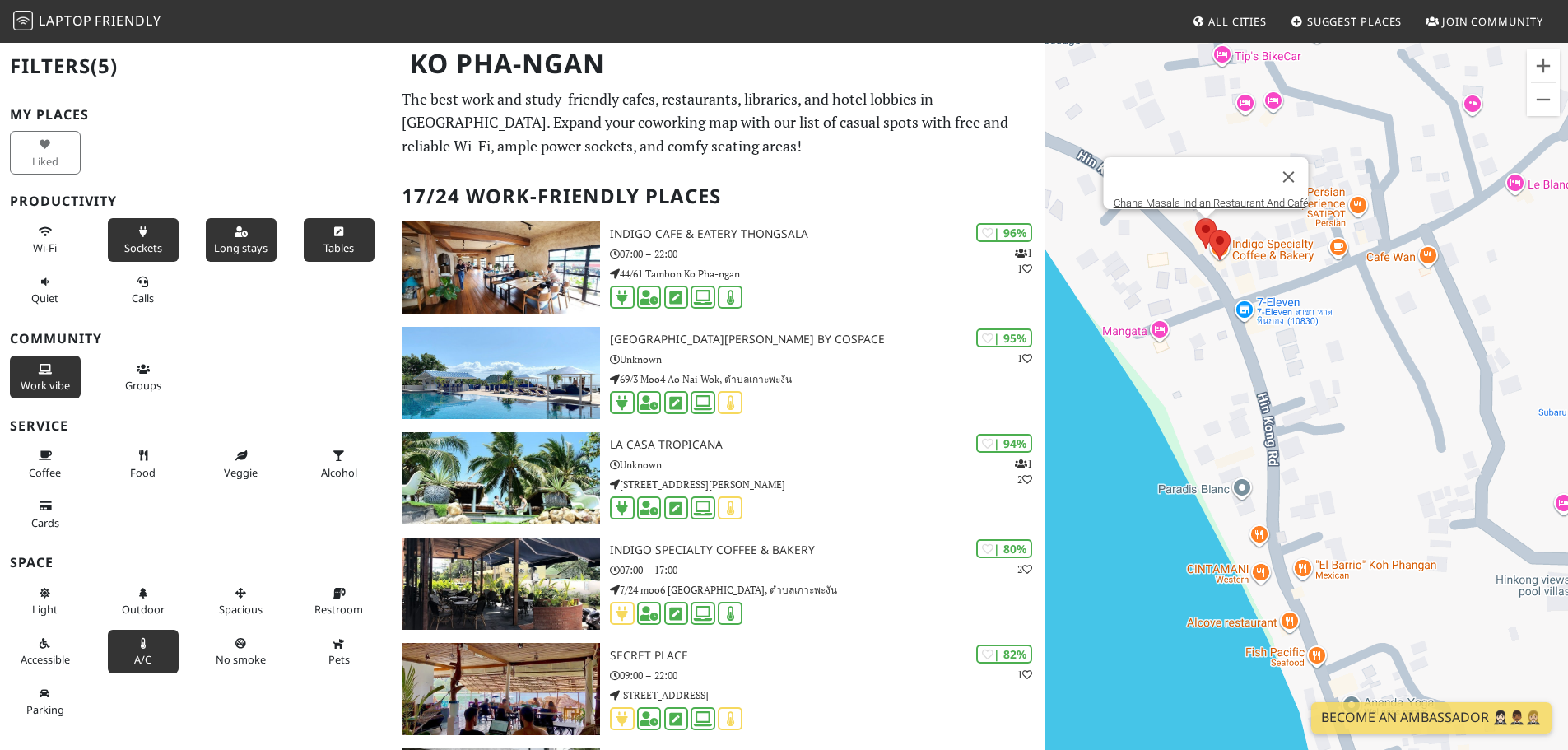
click at [1195, 219] on area at bounding box center [1195, 219] width 0 height 0
click at [1210, 230] on area at bounding box center [1210, 230] width 0 height 0
click at [1238, 366] on div "Indigo Specialty Coffee & Bakery" at bounding box center [1306, 416] width 523 height 750
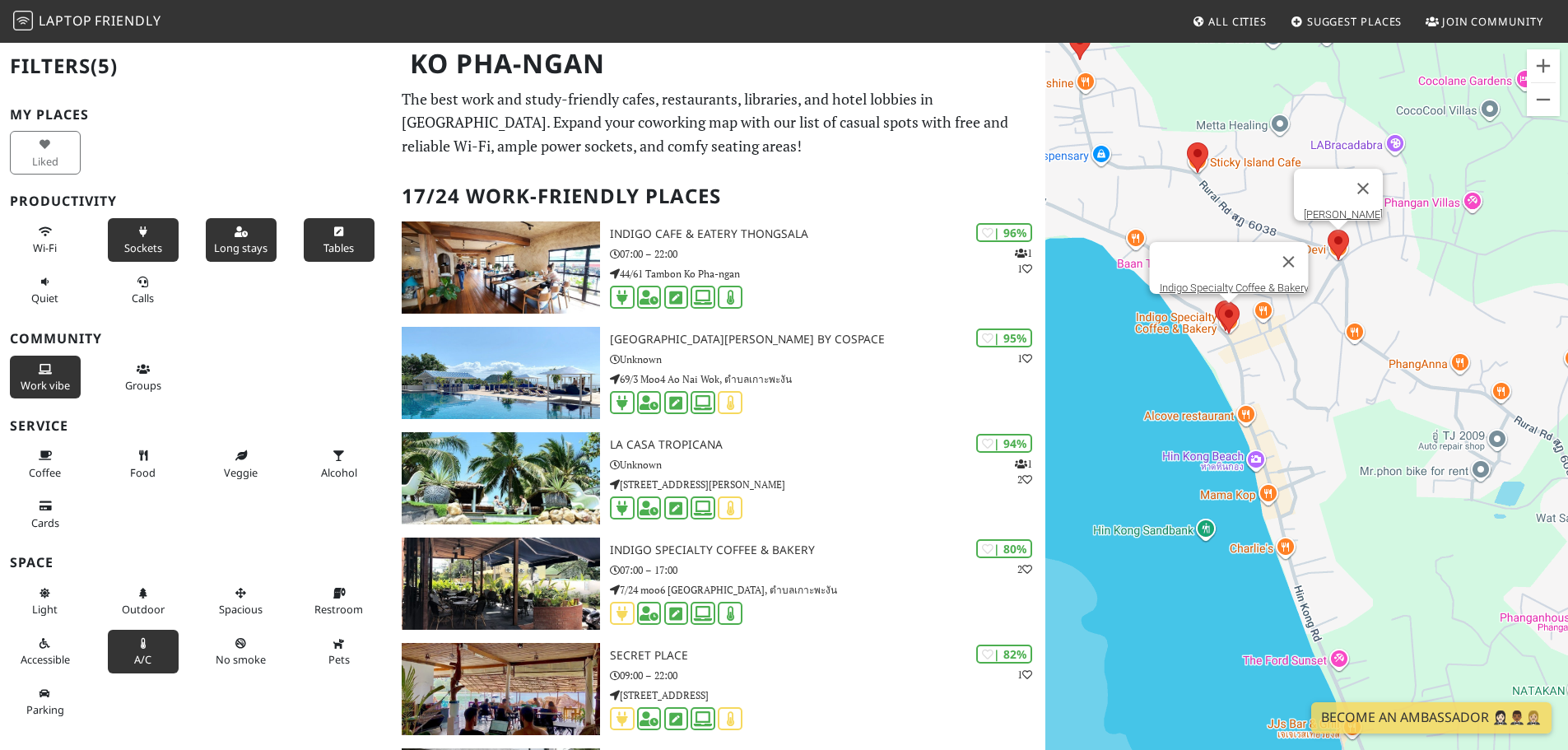
click at [1328, 230] on area at bounding box center [1328, 230] width 0 height 0
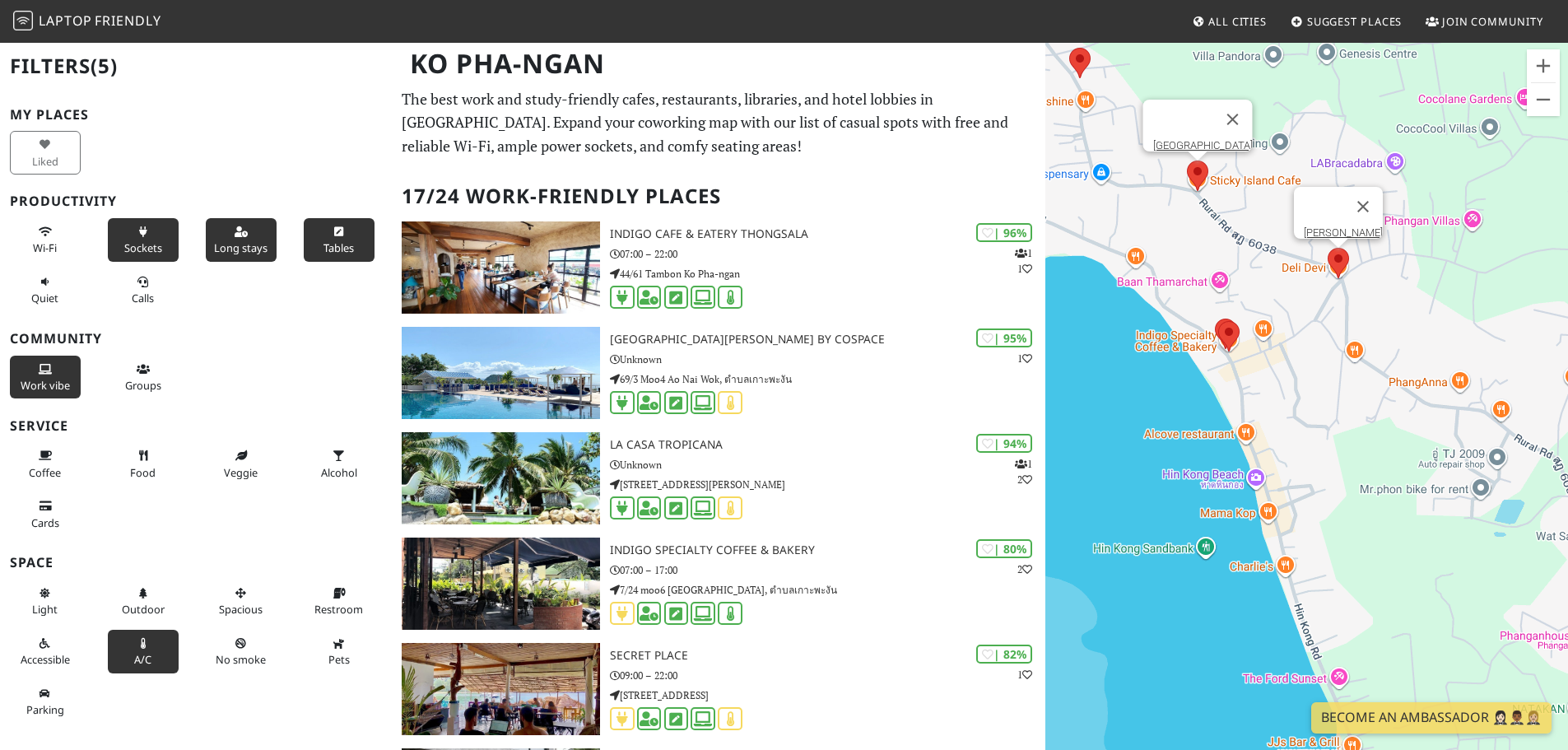
click at [1187, 161] on area at bounding box center [1187, 161] width 0 height 0
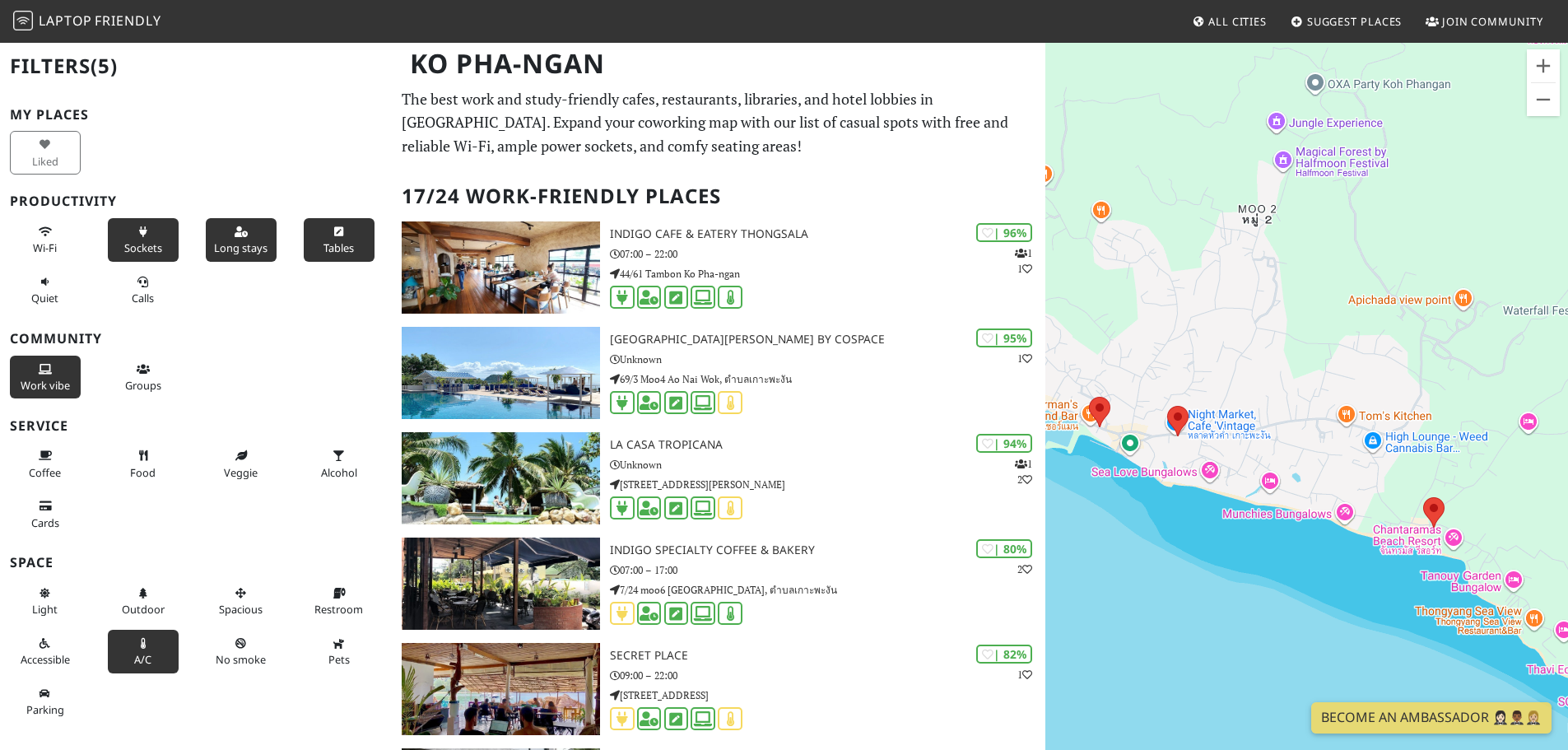
drag, startPoint x: 1207, startPoint y: 585, endPoint x: 1195, endPoint y: 562, distance: 25.9
click at [1195, 563] on div "Sticky Island Cafe" at bounding box center [1306, 416] width 523 height 750
click at [1166, 406] on area at bounding box center [1166, 406] width 0 height 0
click at [1423, 497] on area at bounding box center [1423, 497] width 0 height 0
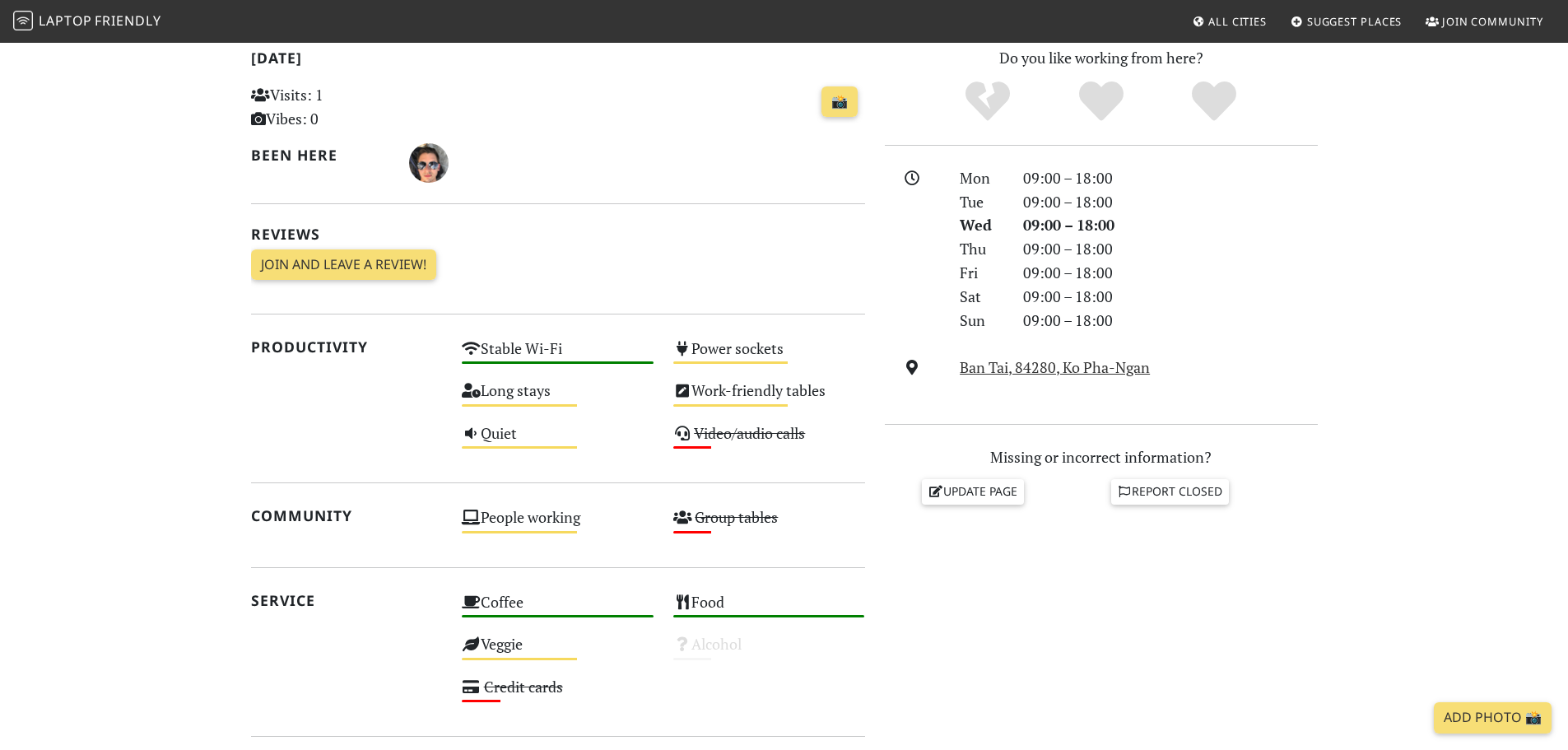
scroll to position [412, 0]
